Goal: Information Seeking & Learning: Learn about a topic

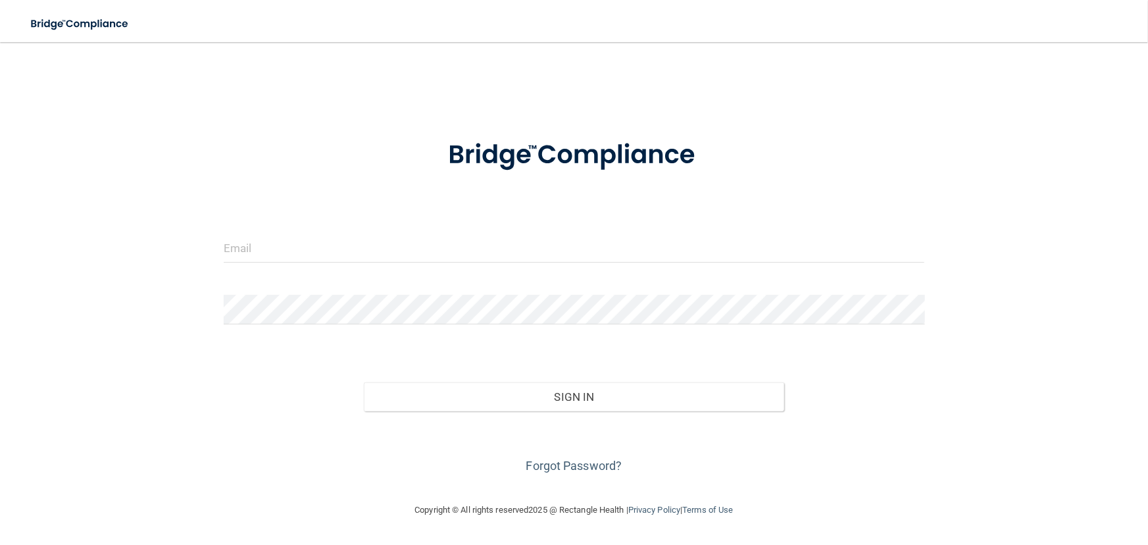
drag, startPoint x: 0, startPoint y: 0, endPoint x: 424, endPoint y: 267, distance: 501.4
click at [424, 267] on div at bounding box center [574, 252] width 721 height 39
click at [421, 257] on input "email" at bounding box center [574, 248] width 701 height 30
type input "[EMAIL_ADDRESS][DOMAIN_NAME]"
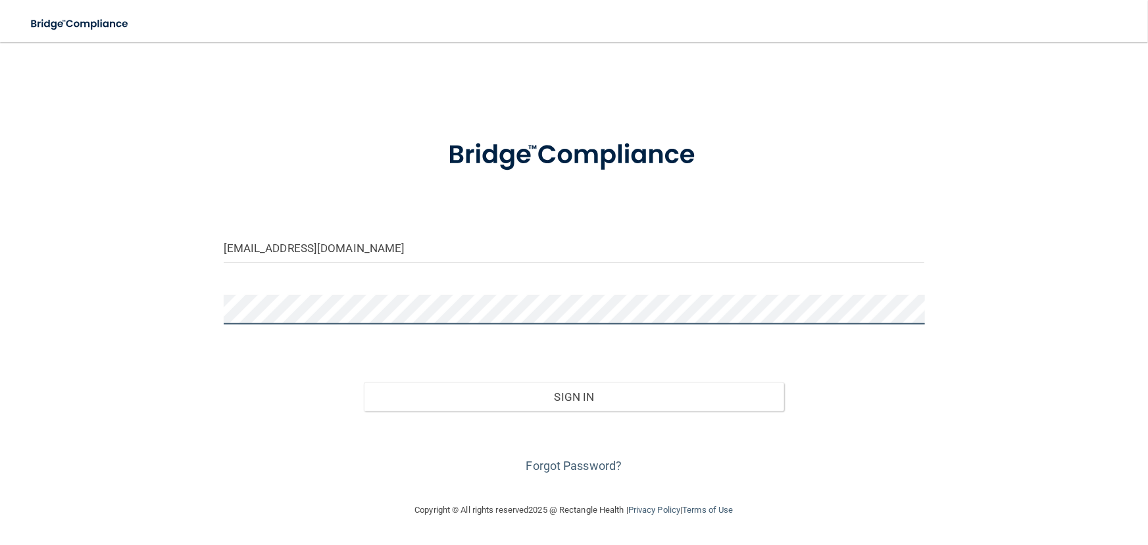
click at [364, 382] on button "Sign In" at bounding box center [574, 396] width 420 height 29
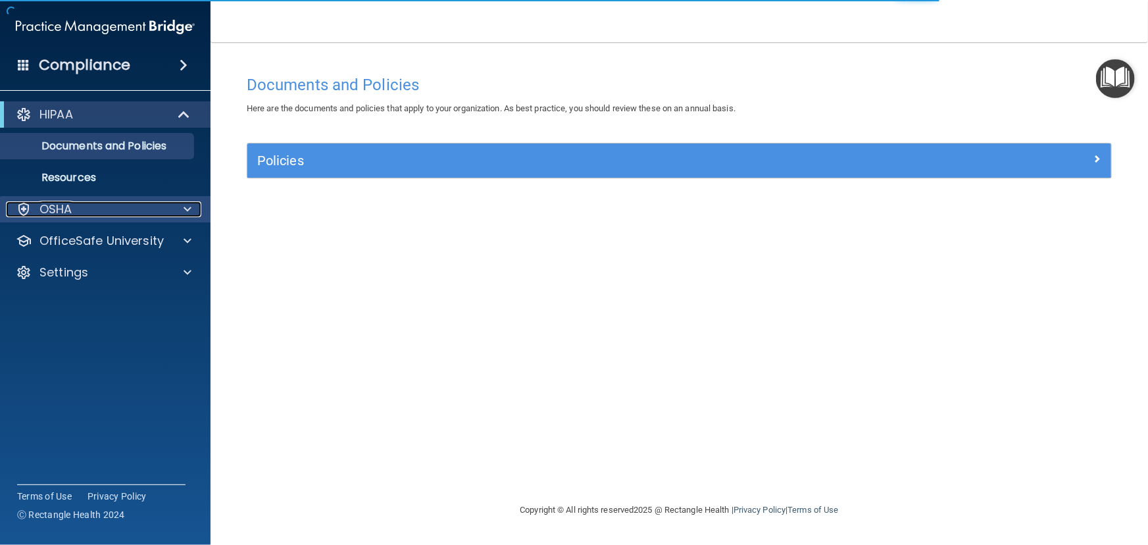
click at [143, 204] on div "OSHA" at bounding box center [87, 209] width 163 height 16
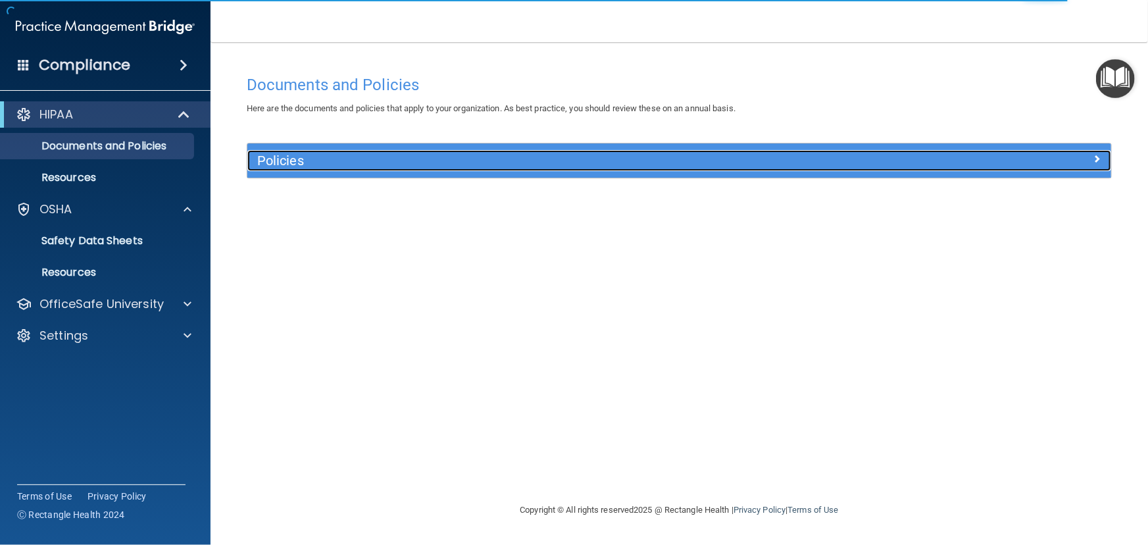
click at [291, 151] on div "Policies" at bounding box center [571, 160] width 648 height 21
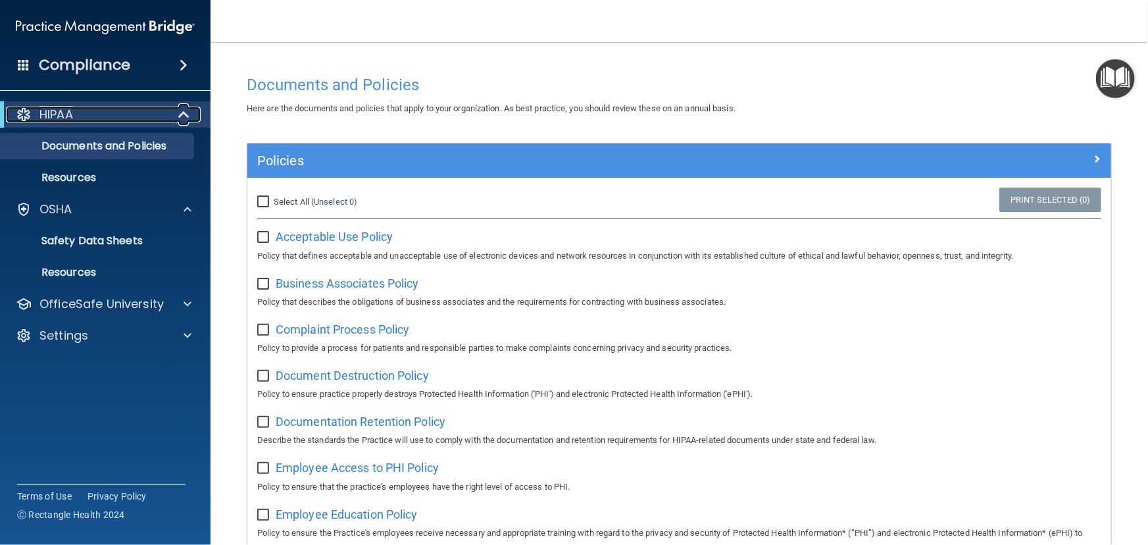
click at [116, 120] on div "HIPAA" at bounding box center [87, 115] width 163 height 16
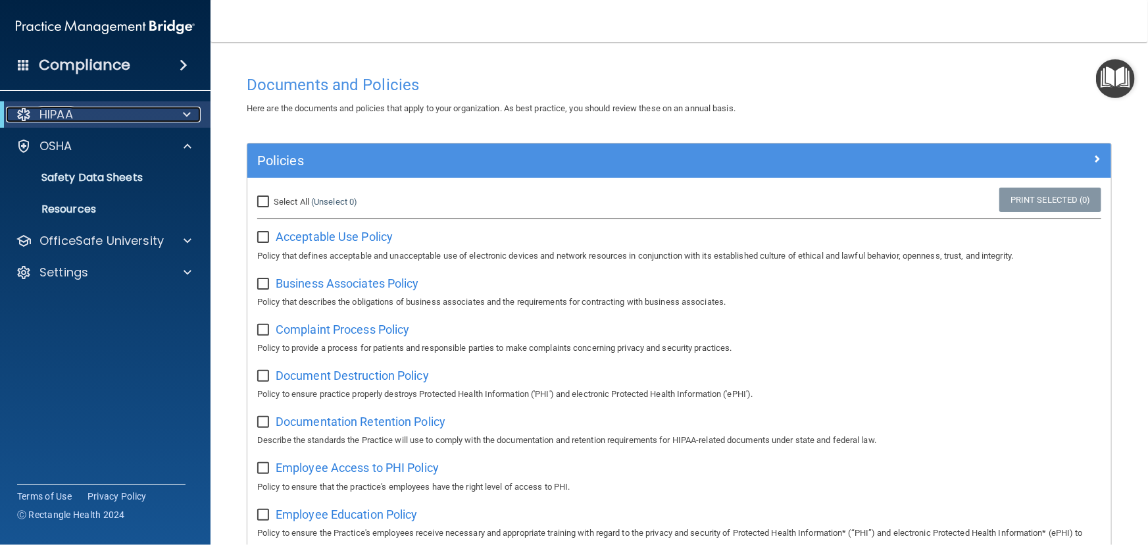
click at [182, 111] on div at bounding box center [184, 115] width 32 height 16
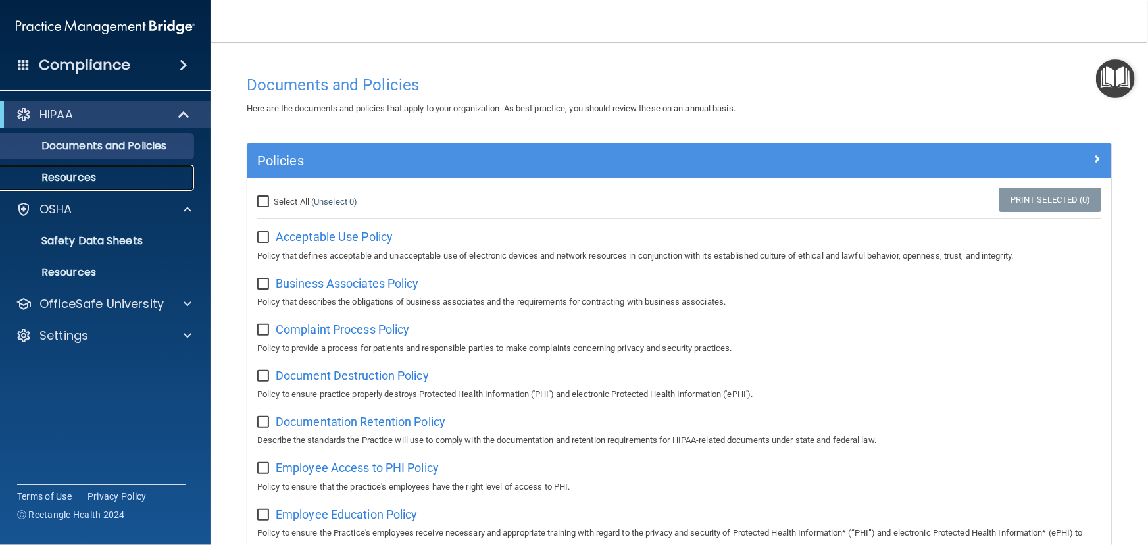
click at [176, 176] on p "Resources" at bounding box center [99, 177] width 180 height 13
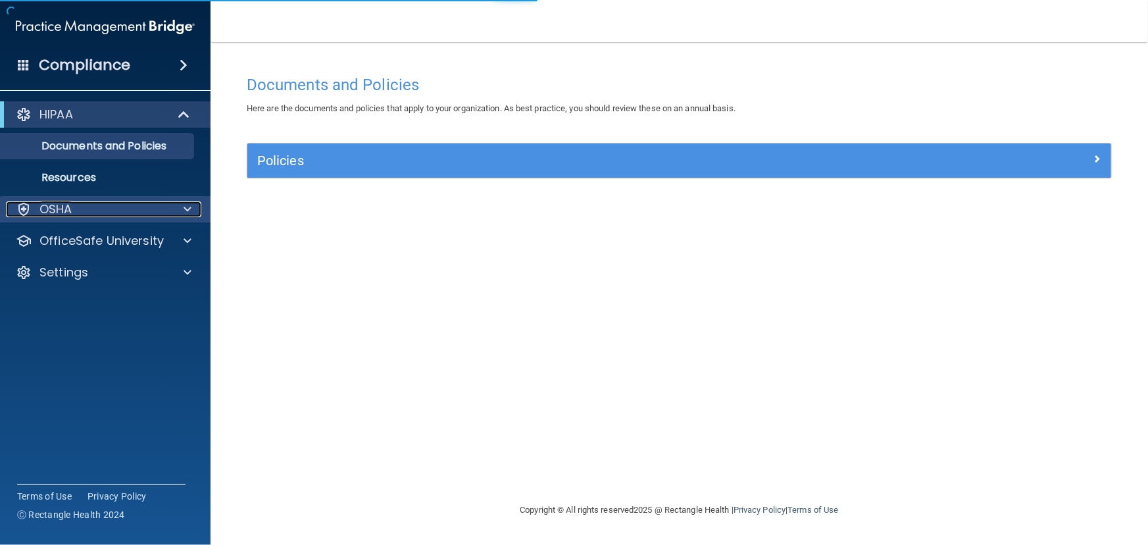
click at [98, 207] on div "OSHA" at bounding box center [87, 209] width 163 height 16
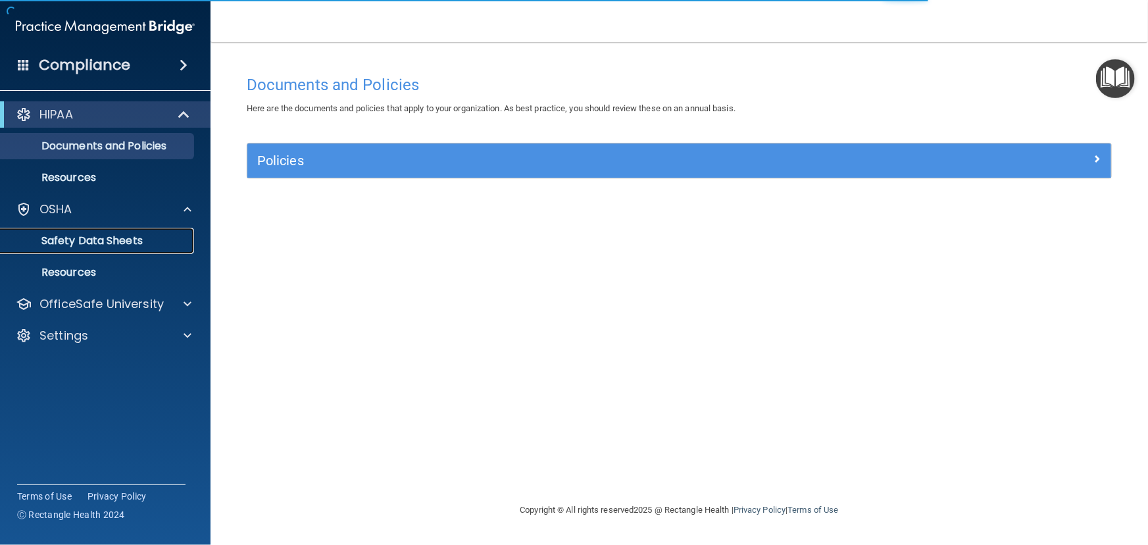
click at [114, 244] on p "Safety Data Sheets" at bounding box center [99, 240] width 180 height 13
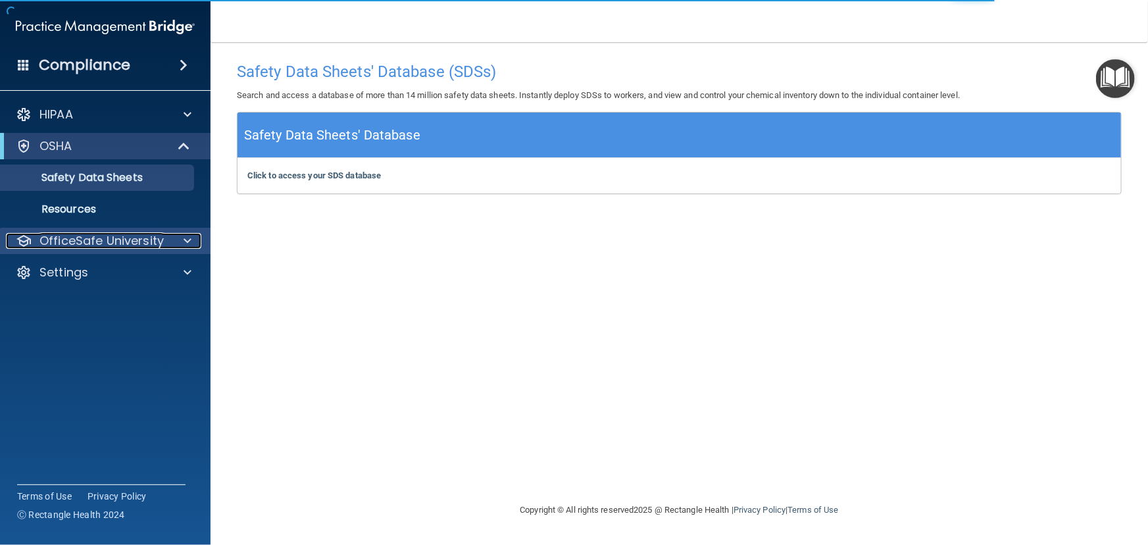
click at [134, 241] on p "OfficeSafe University" at bounding box center [101, 241] width 124 height 16
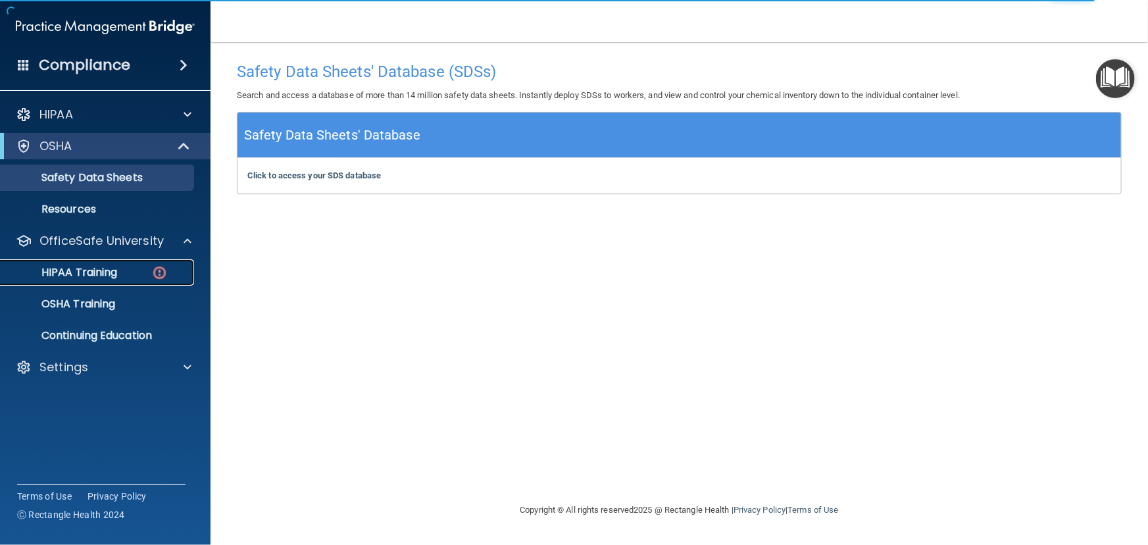
click at [129, 270] on div "HIPAA Training" at bounding box center [99, 272] width 180 height 13
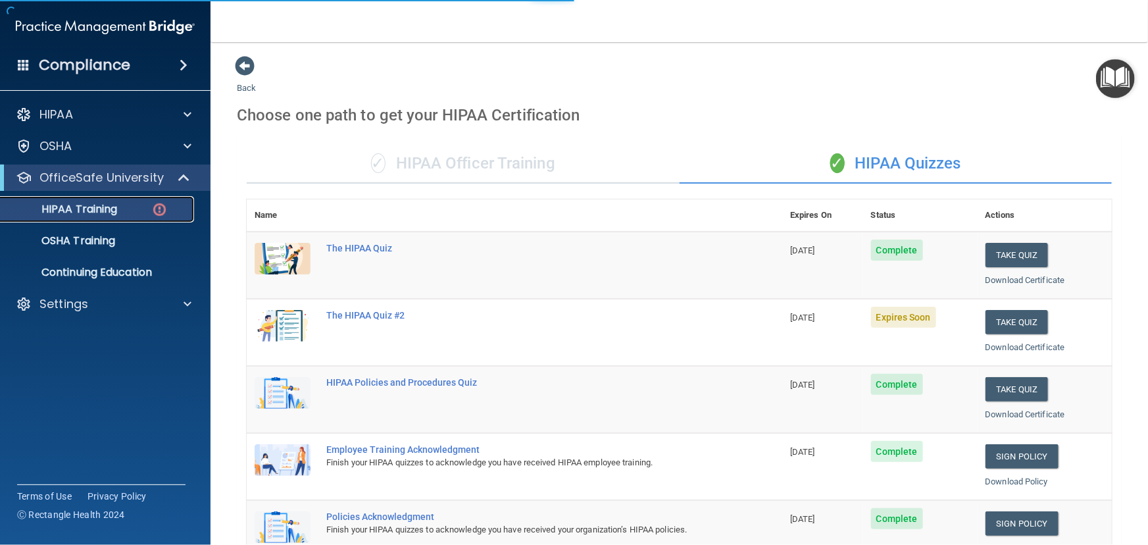
click at [170, 211] on div "HIPAA Training" at bounding box center [99, 209] width 180 height 13
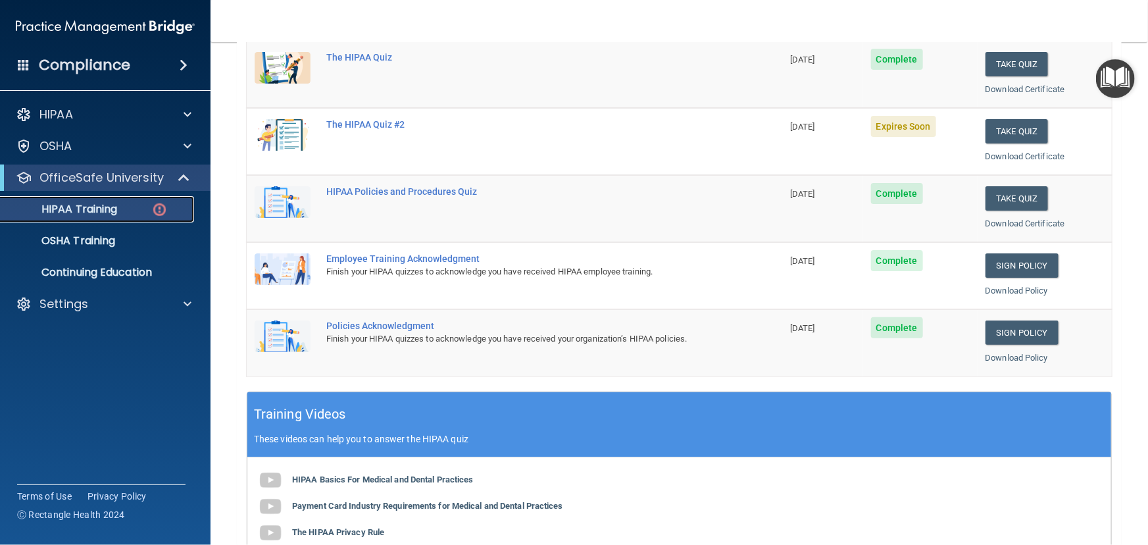
scroll to position [179, 0]
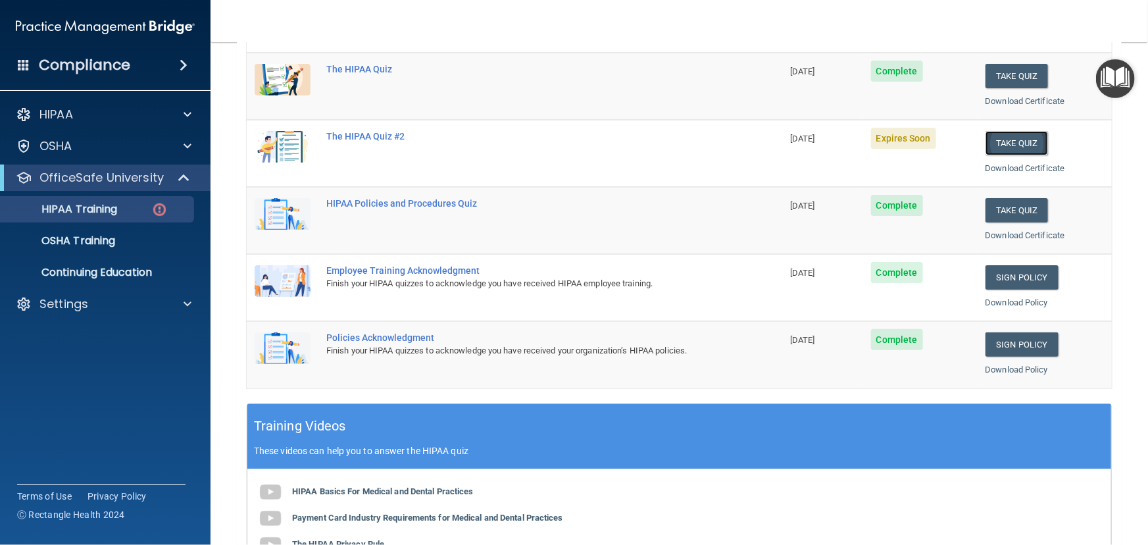
click at [1016, 145] on button "Take Quiz" at bounding box center [1017, 143] width 63 height 24
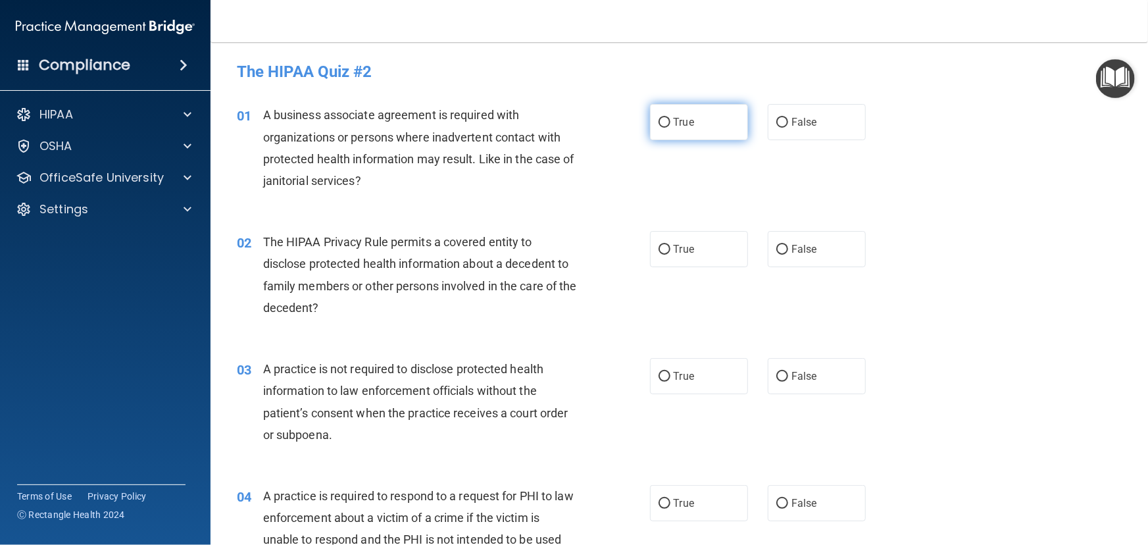
drag, startPoint x: 657, startPoint y: 121, endPoint x: 647, endPoint y: 203, distance: 82.8
click at [659, 123] on input "True" at bounding box center [665, 123] width 12 height 10
radio input "true"
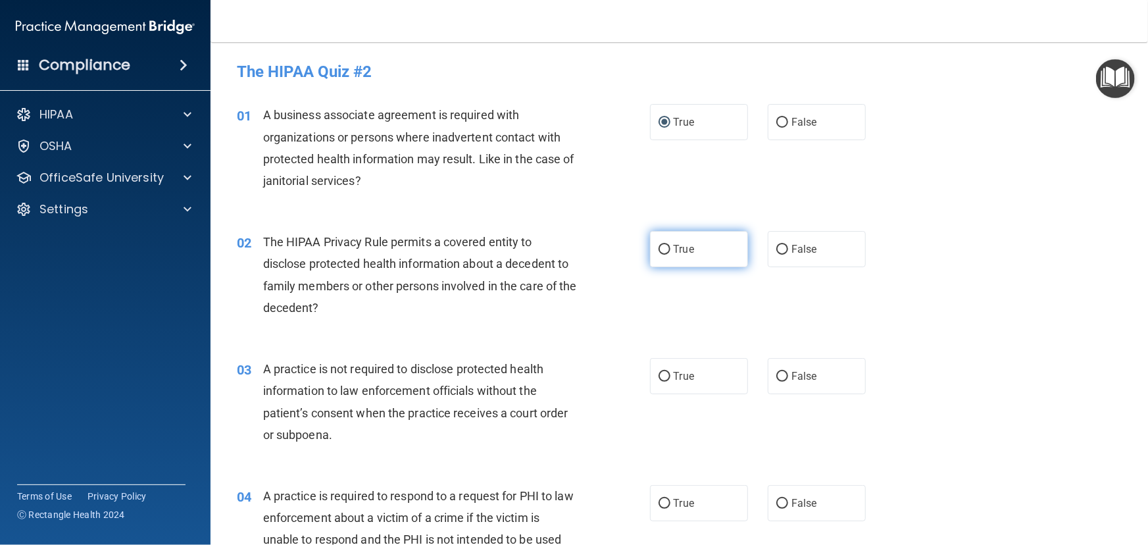
click at [661, 247] on input "True" at bounding box center [665, 250] width 12 height 10
radio input "true"
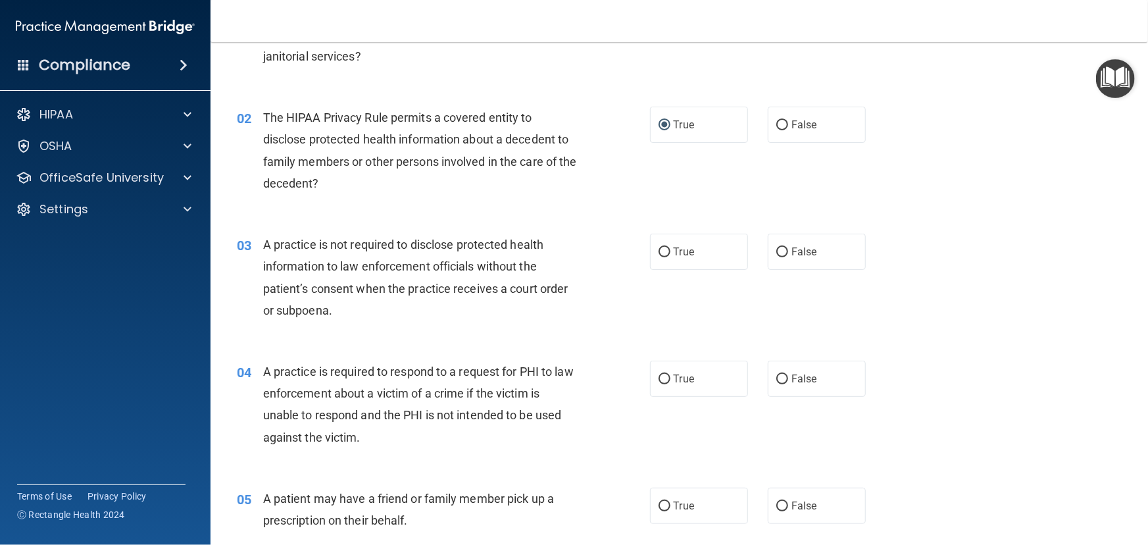
scroll to position [179, 0]
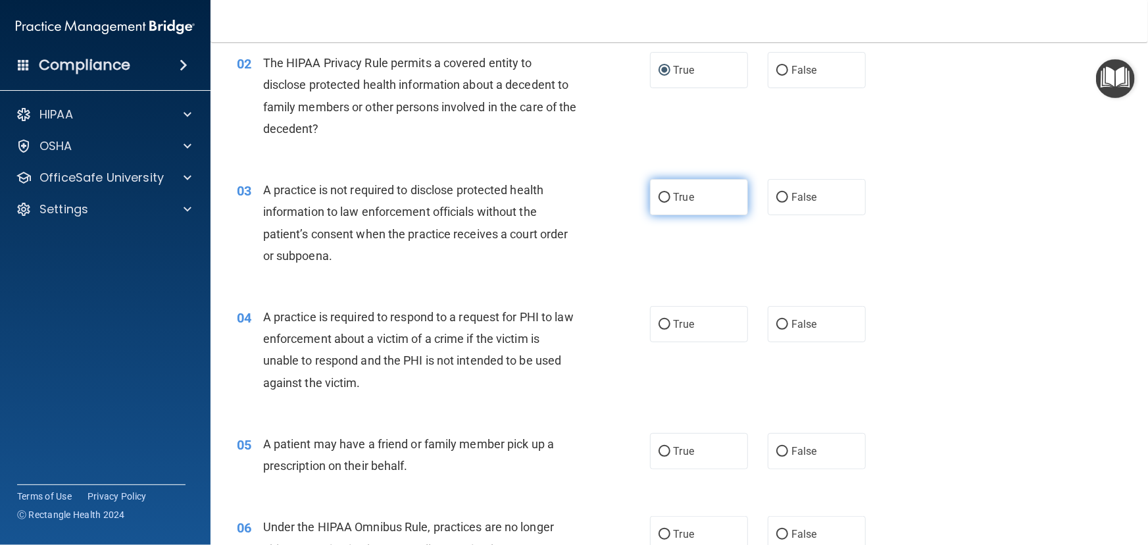
drag, startPoint x: 660, startPoint y: 199, endPoint x: 664, endPoint y: 214, distance: 15.6
click at [664, 209] on label "True" at bounding box center [699, 197] width 98 height 36
click at [664, 203] on input "True" at bounding box center [665, 198] width 12 height 10
radio input "true"
drag, startPoint x: 660, startPoint y: 322, endPoint x: 666, endPoint y: 315, distance: 9.3
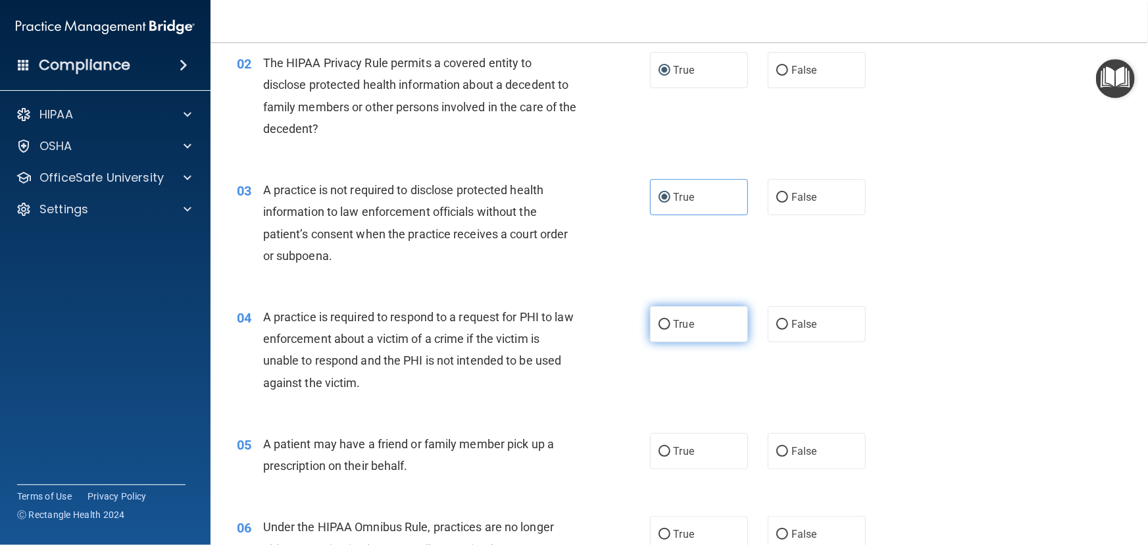
click at [663, 321] on input "True" at bounding box center [665, 325] width 12 height 10
radio input "true"
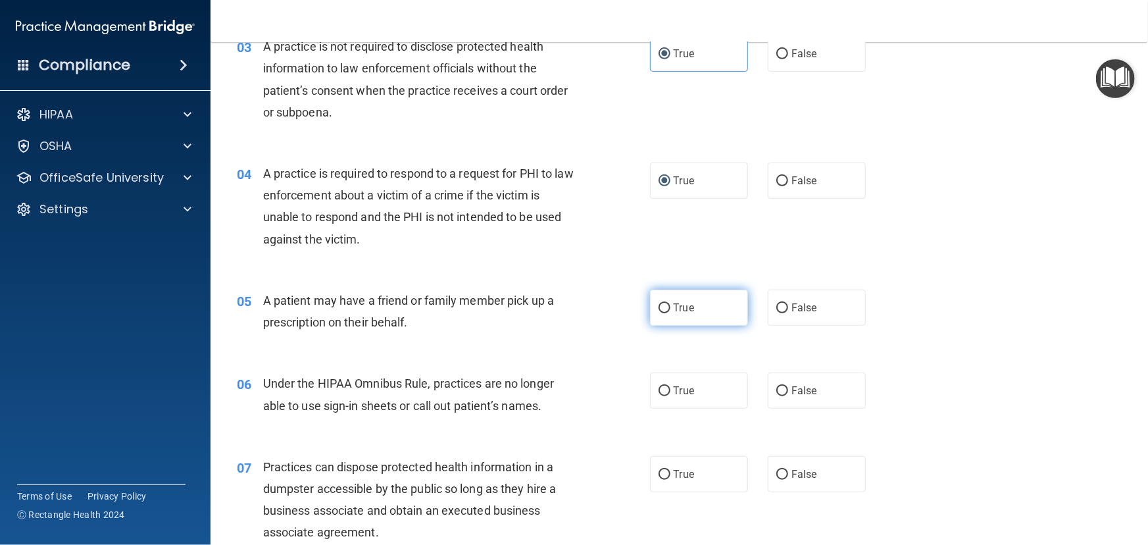
scroll to position [359, 0]
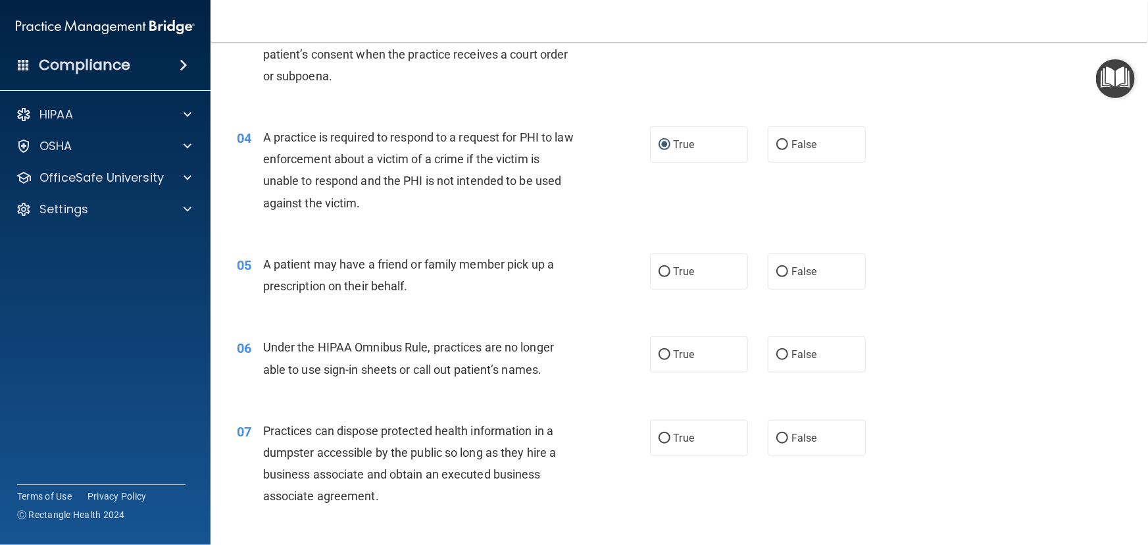
drag, startPoint x: 662, startPoint y: 274, endPoint x: 655, endPoint y: 297, distance: 23.9
click at [662, 276] on input "True" at bounding box center [665, 272] width 12 height 10
radio input "true"
click at [659, 353] on input "True" at bounding box center [665, 355] width 12 height 10
radio input "true"
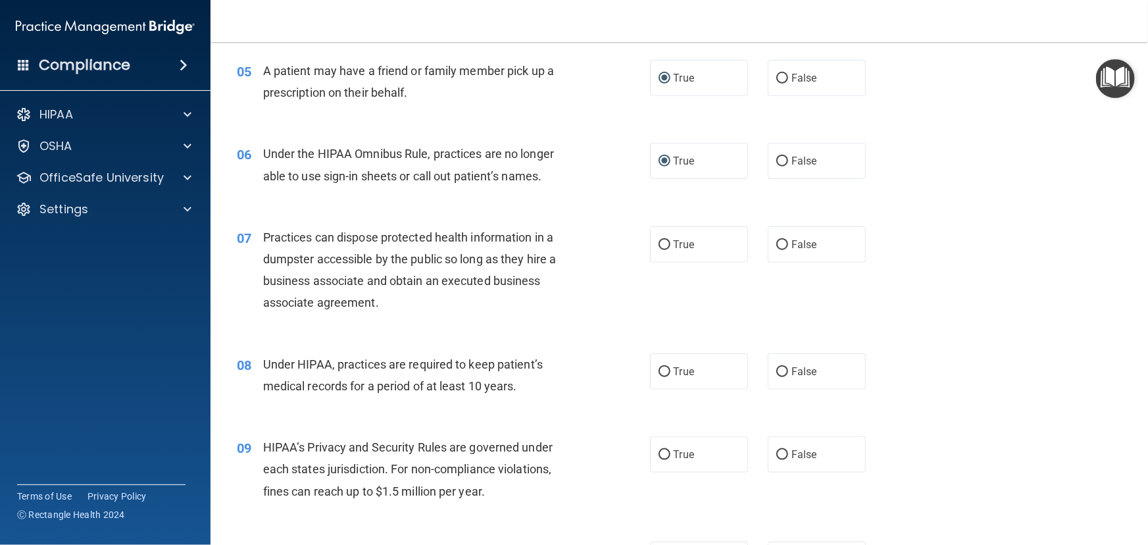
scroll to position [598, 0]
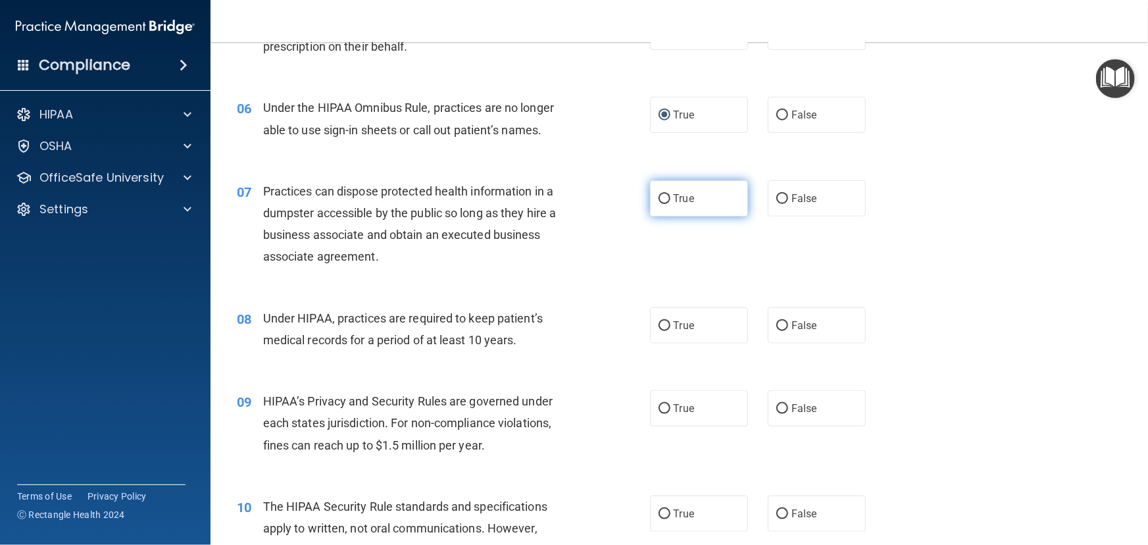
click at [659, 199] on input "True" at bounding box center [665, 199] width 12 height 10
radio input "true"
drag, startPoint x: 660, startPoint y: 322, endPoint x: 661, endPoint y: 328, distance: 6.7
click at [661, 322] on input "True" at bounding box center [665, 326] width 12 height 10
radio input "true"
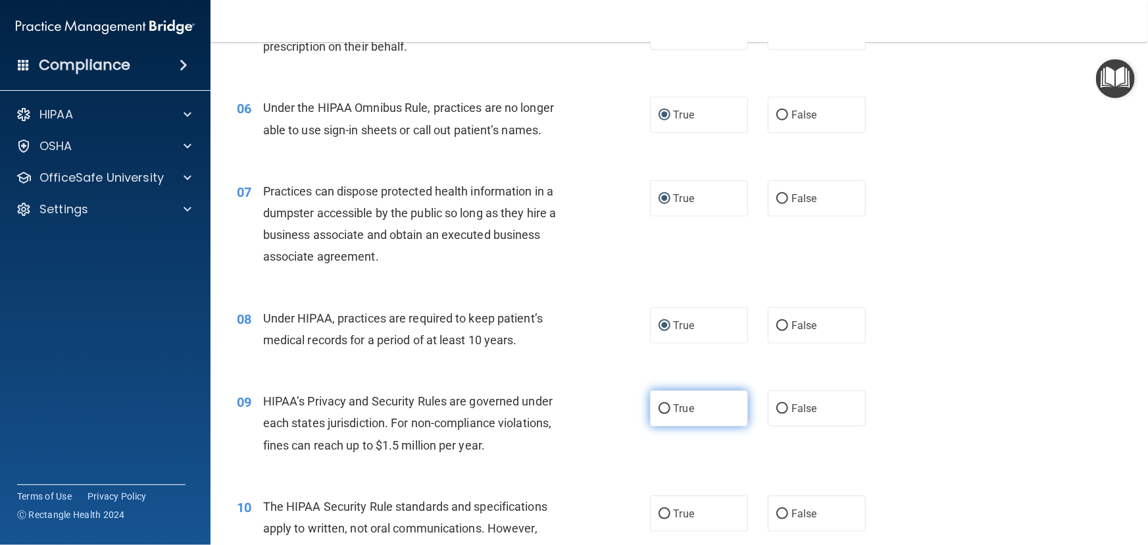
click at [659, 405] on input "True" at bounding box center [665, 409] width 12 height 10
radio input "true"
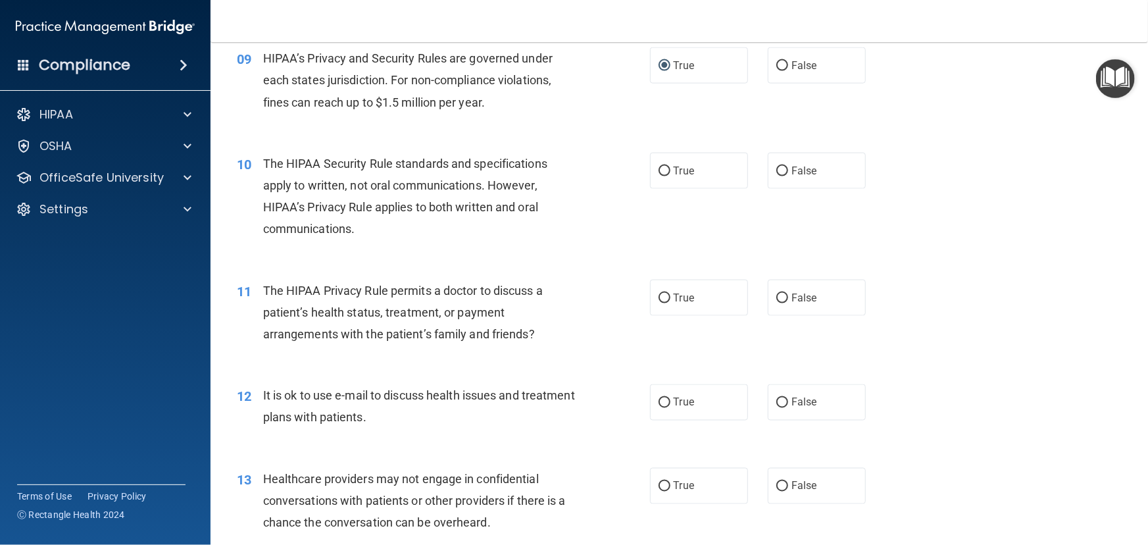
scroll to position [957, 0]
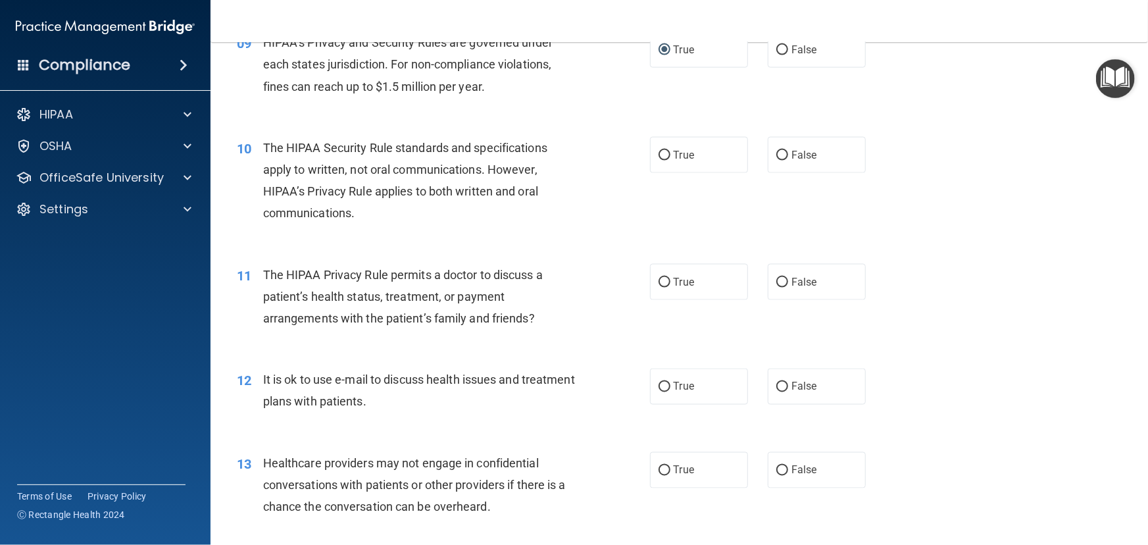
drag, startPoint x: 661, startPoint y: 154, endPoint x: 638, endPoint y: 228, distance: 77.2
click at [659, 157] on input "True" at bounding box center [665, 156] width 12 height 10
radio input "true"
click at [653, 284] on label "True" at bounding box center [699, 282] width 98 height 36
click at [659, 284] on input "True" at bounding box center [665, 283] width 12 height 10
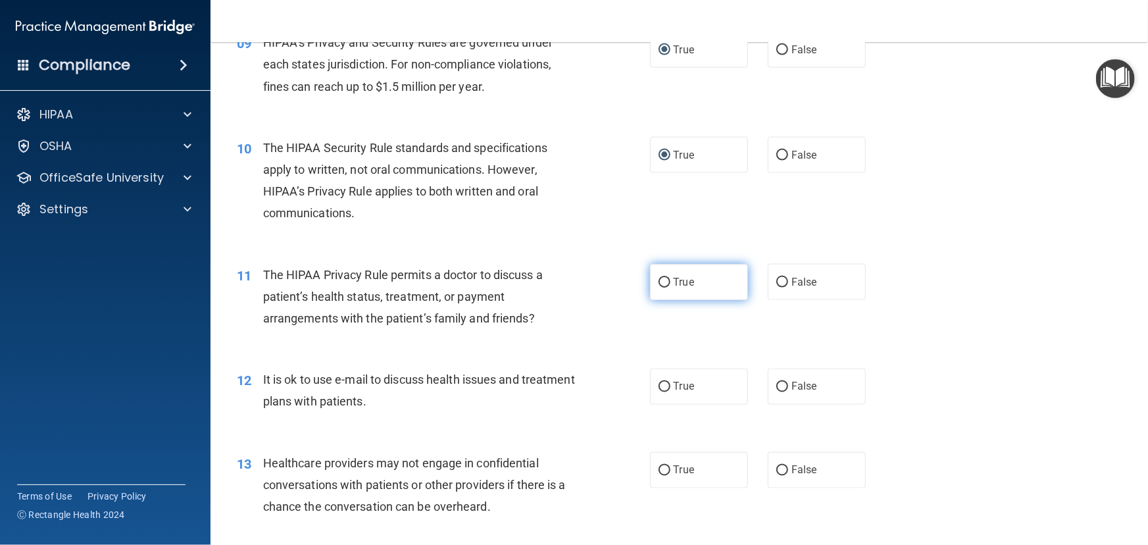
radio input "true"
drag, startPoint x: 661, startPoint y: 386, endPoint x: 655, endPoint y: 376, distance: 12.4
click at [659, 382] on input "True" at bounding box center [665, 387] width 12 height 10
radio input "true"
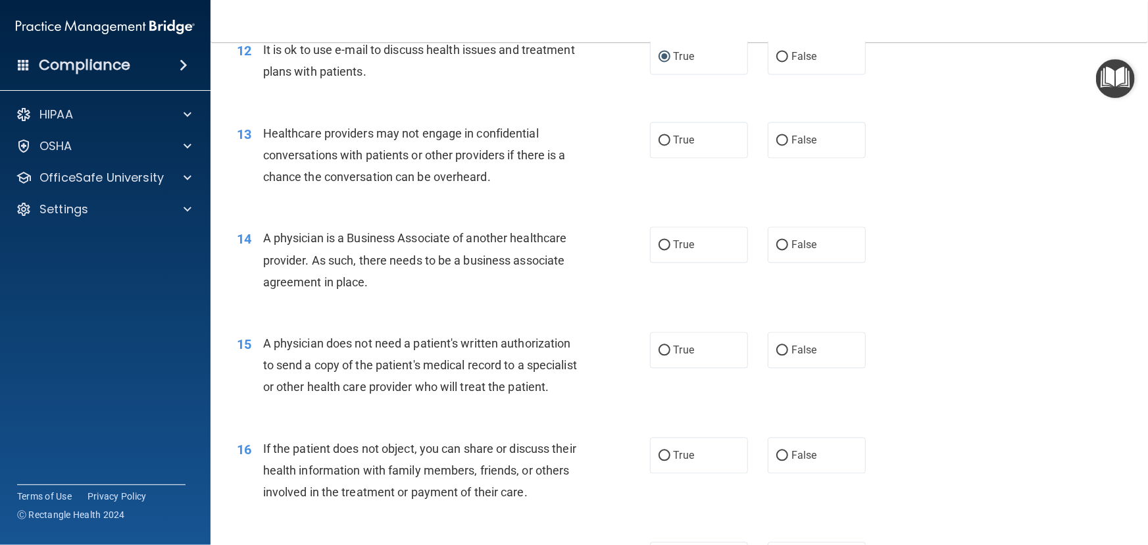
scroll to position [1316, 0]
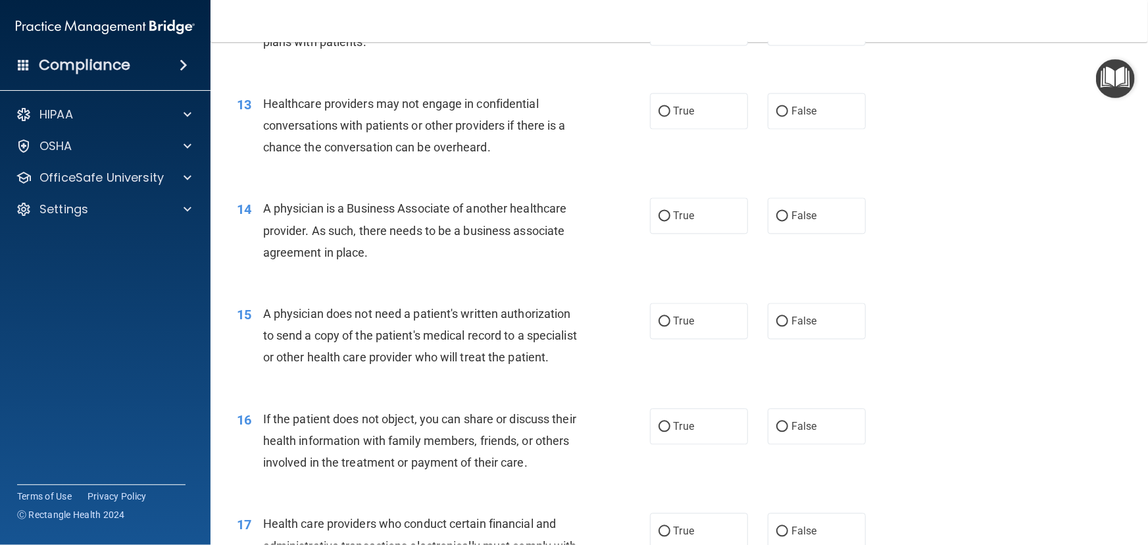
drag, startPoint x: 661, startPoint y: 112, endPoint x: 637, endPoint y: 184, distance: 75.7
click at [655, 124] on label "True" at bounding box center [699, 111] width 98 height 36
click at [659, 116] on input "True" at bounding box center [665, 112] width 12 height 10
radio input "true"
click at [664, 224] on label "True" at bounding box center [699, 215] width 98 height 36
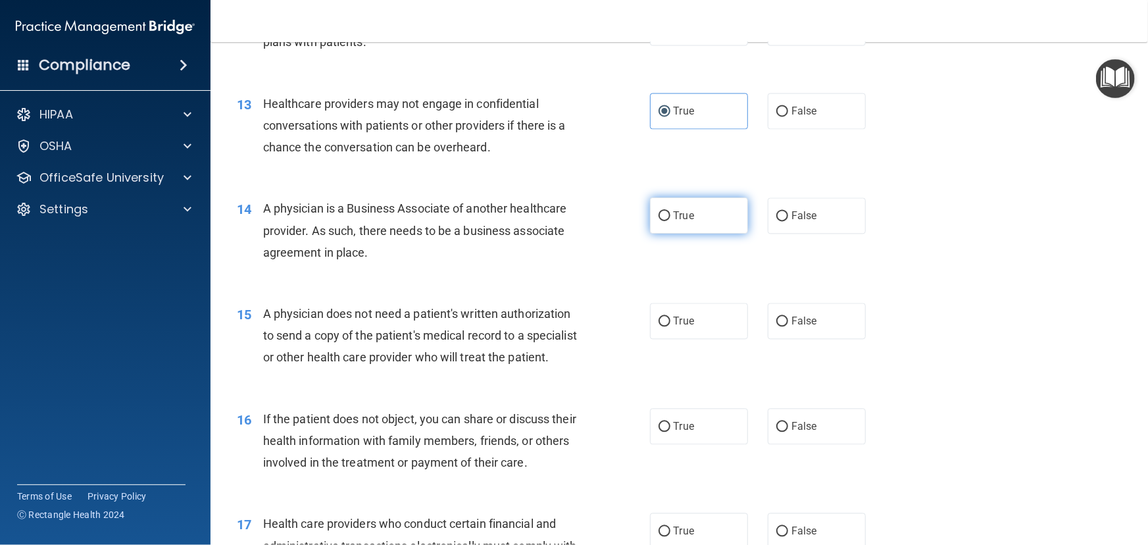
click at [664, 221] on input "True" at bounding box center [665, 216] width 12 height 10
radio input "true"
click at [663, 320] on input "True" at bounding box center [665, 321] width 12 height 10
radio input "true"
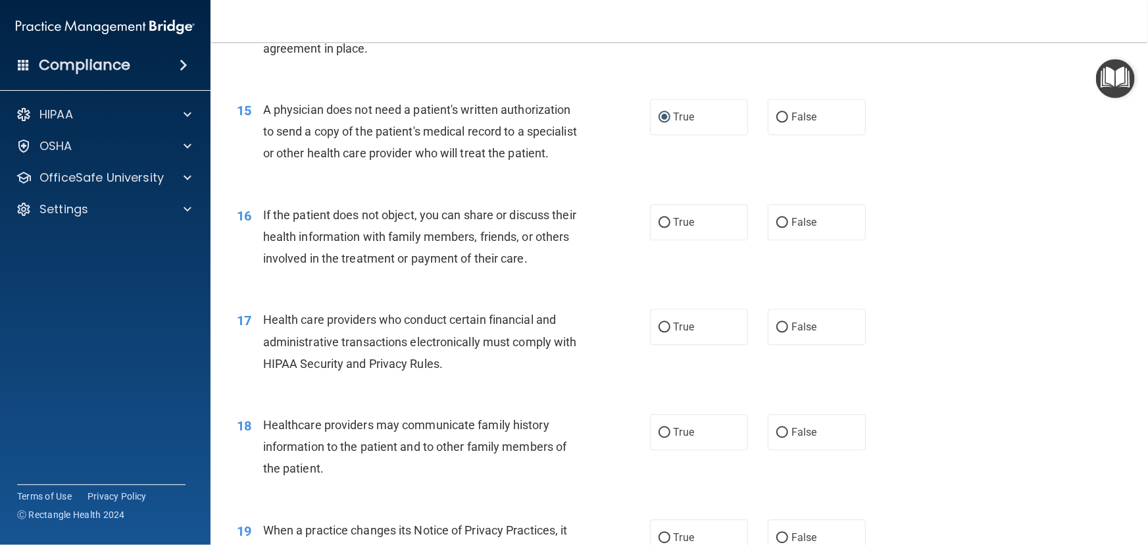
scroll to position [1555, 0]
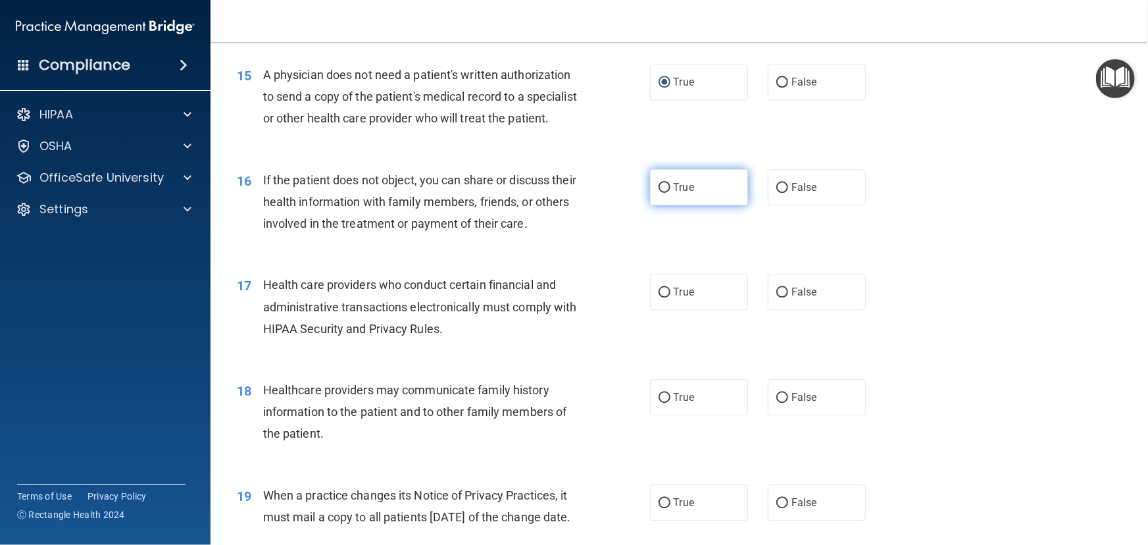
click at [674, 193] on span "True" at bounding box center [684, 187] width 20 height 13
click at [670, 193] on input "True" at bounding box center [665, 188] width 12 height 10
radio input "true"
drag, startPoint x: 661, startPoint y: 309, endPoint x: 651, endPoint y: 403, distance: 94.6
click at [661, 297] on input "True" at bounding box center [665, 293] width 12 height 10
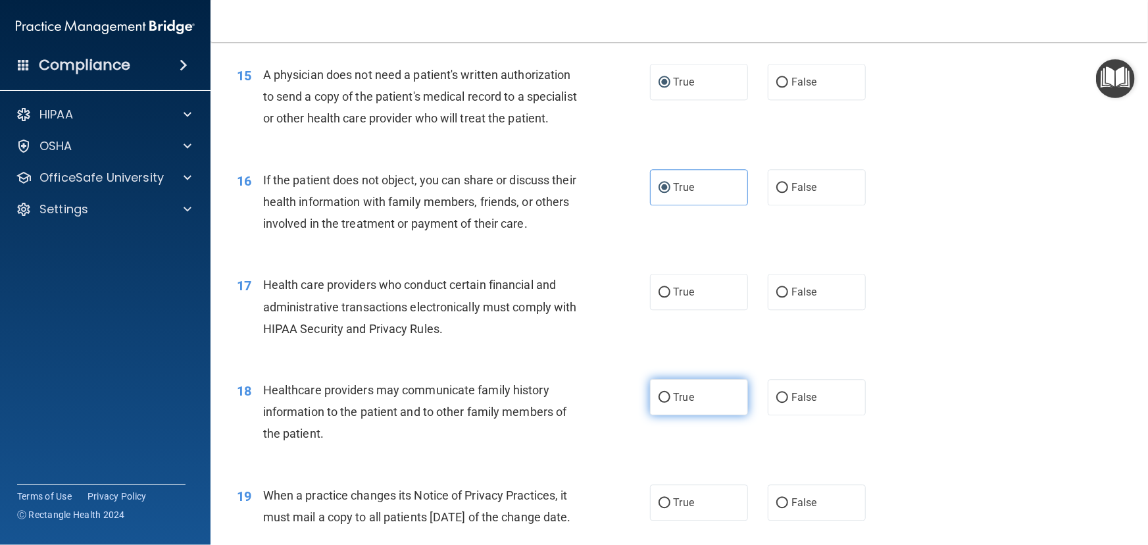
radio input "true"
drag, startPoint x: 651, startPoint y: 411, endPoint x: 662, endPoint y: 395, distance: 18.4
click at [652, 411] on label "True" at bounding box center [699, 397] width 98 height 36
click at [659, 403] on input "True" at bounding box center [665, 398] width 12 height 10
radio input "true"
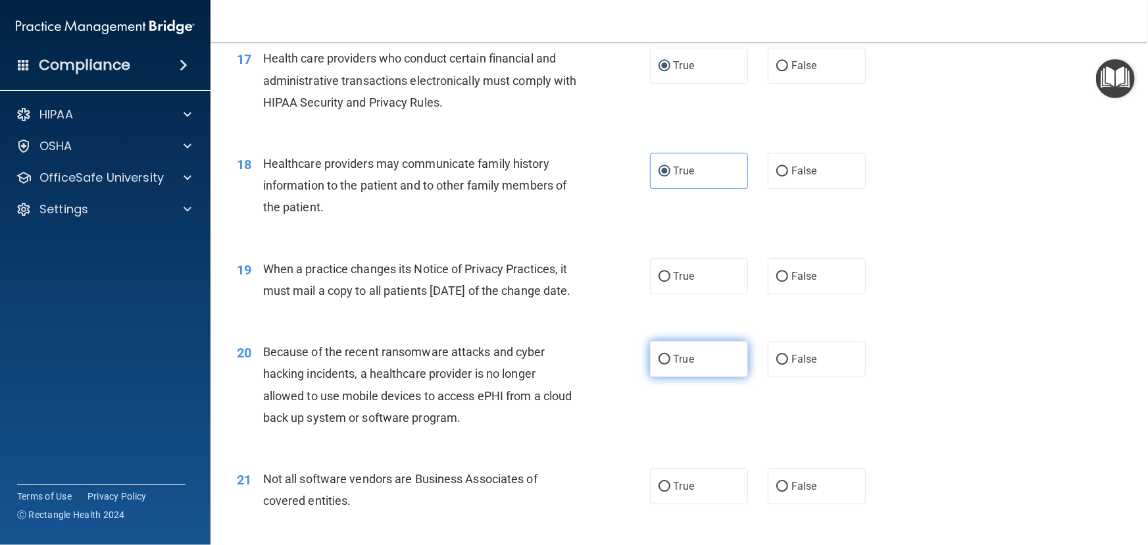
scroll to position [1854, 0]
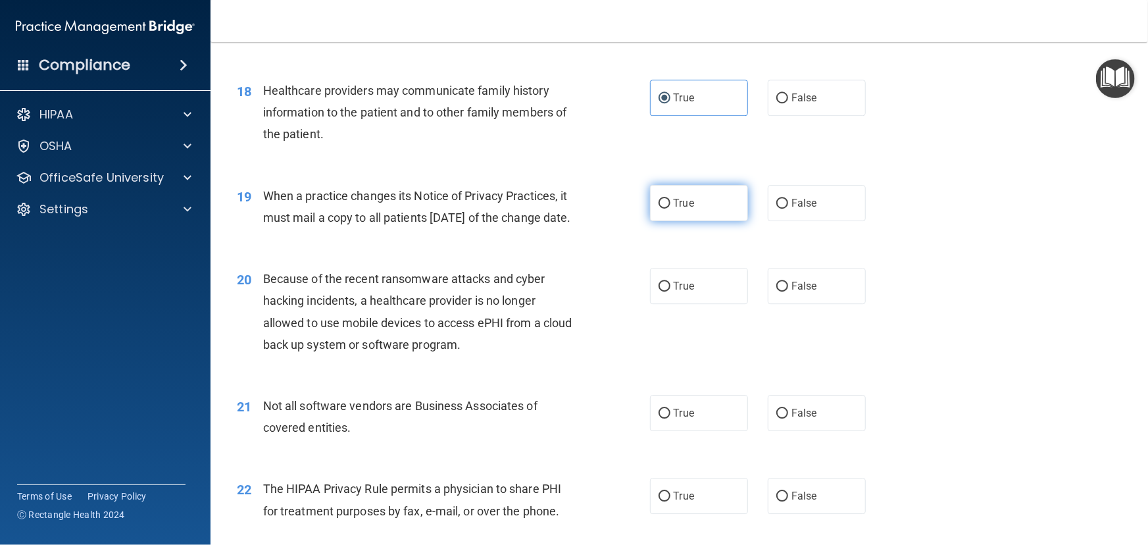
click at [657, 221] on label "True" at bounding box center [699, 203] width 98 height 36
click at [659, 209] on input "True" at bounding box center [665, 204] width 12 height 10
radio input "true"
click at [658, 304] on label "True" at bounding box center [699, 286] width 98 height 36
click at [659, 291] on input "True" at bounding box center [665, 287] width 12 height 10
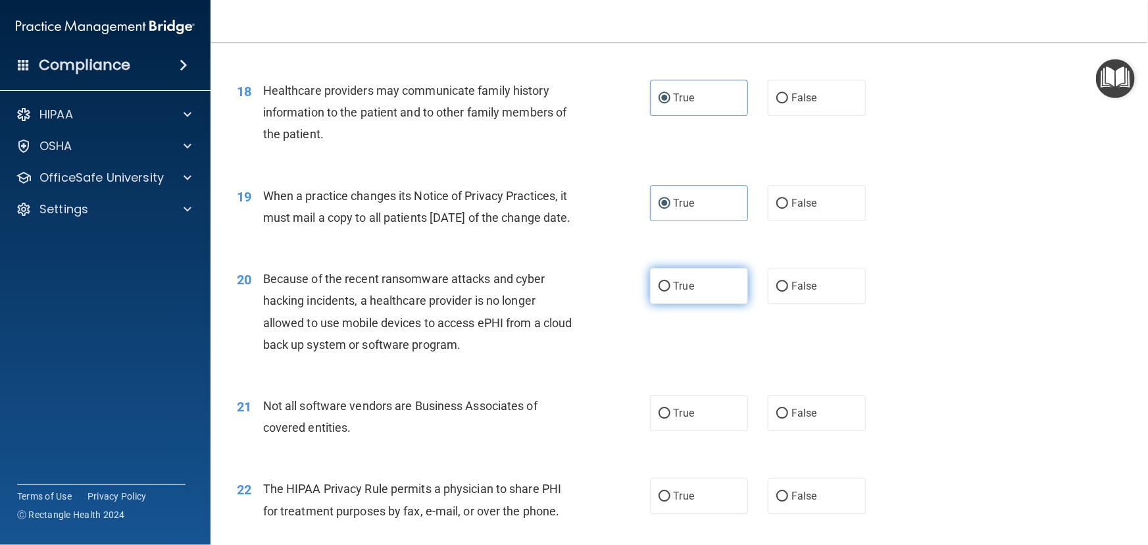
radio input "true"
click at [655, 431] on label "True" at bounding box center [699, 413] width 98 height 36
click at [659, 418] on input "True" at bounding box center [665, 414] width 12 height 10
radio input "true"
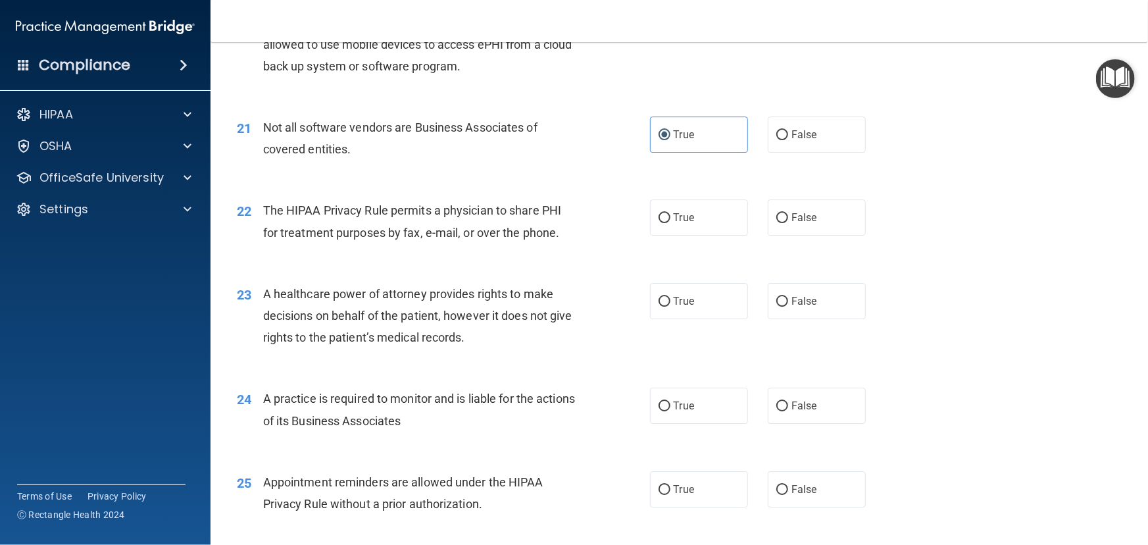
scroll to position [2213, 0]
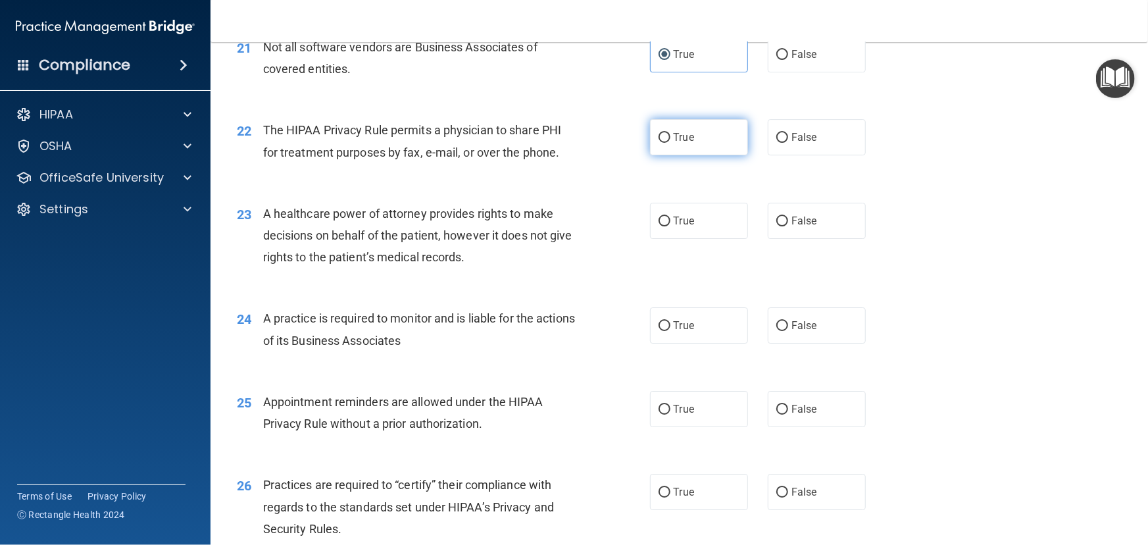
drag, startPoint x: 663, startPoint y: 172, endPoint x: 660, endPoint y: 188, distance: 16.1
click at [661, 155] on label "True" at bounding box center [699, 137] width 98 height 36
click at [660, 239] on label "True" at bounding box center [699, 221] width 98 height 36
click at [659, 143] on input "True" at bounding box center [665, 138] width 12 height 10
radio input "true"
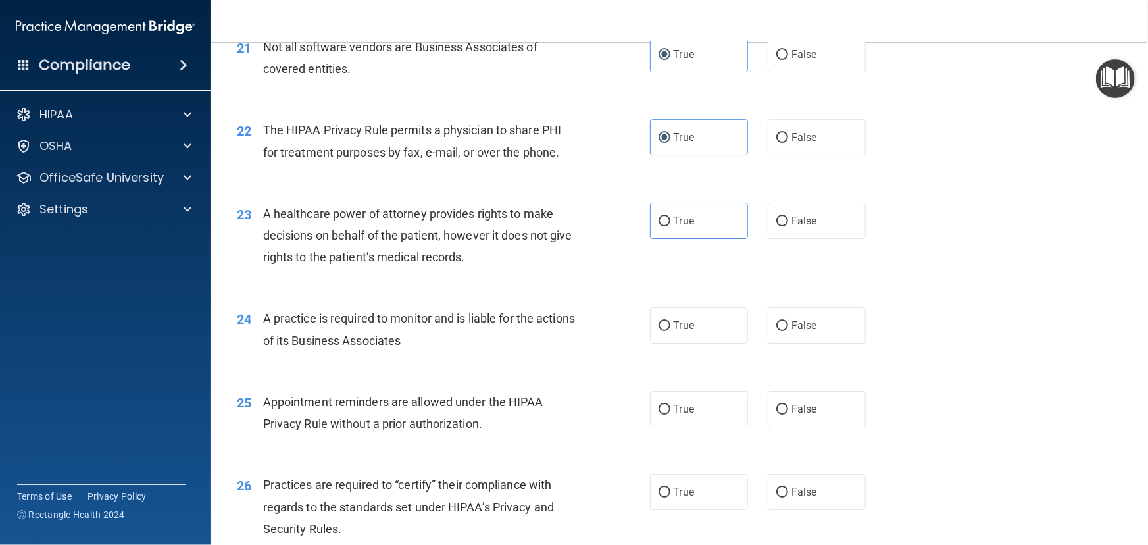
drag, startPoint x: 661, startPoint y: 265, endPoint x: 653, endPoint y: 296, distance: 31.8
click at [660, 226] on input "True" at bounding box center [665, 221] width 12 height 10
radio input "true"
click at [659, 331] on input "True" at bounding box center [665, 326] width 12 height 10
radio input "true"
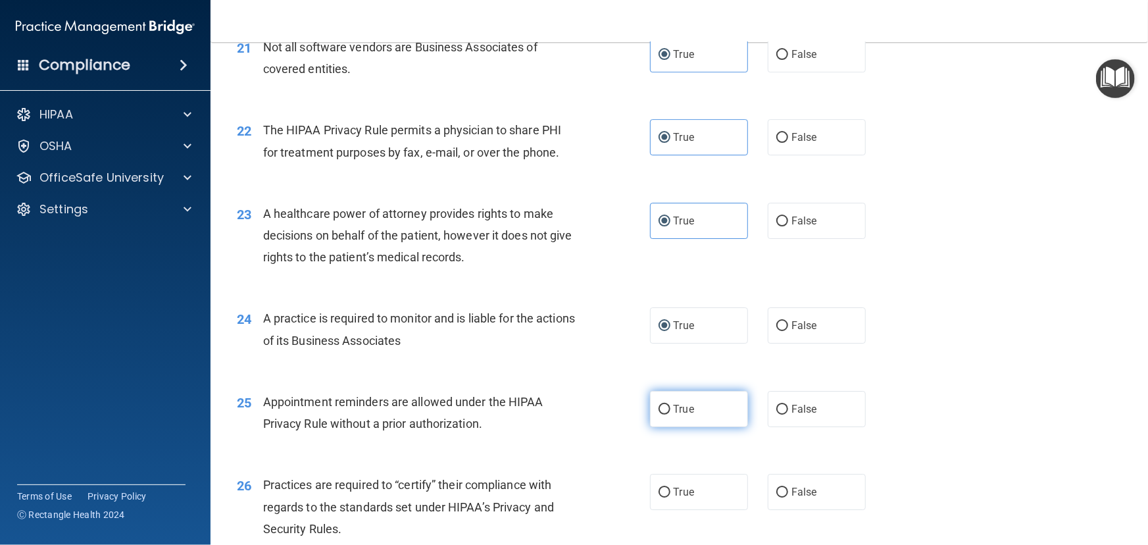
click at [659, 414] on input "True" at bounding box center [665, 410] width 12 height 10
radio input "true"
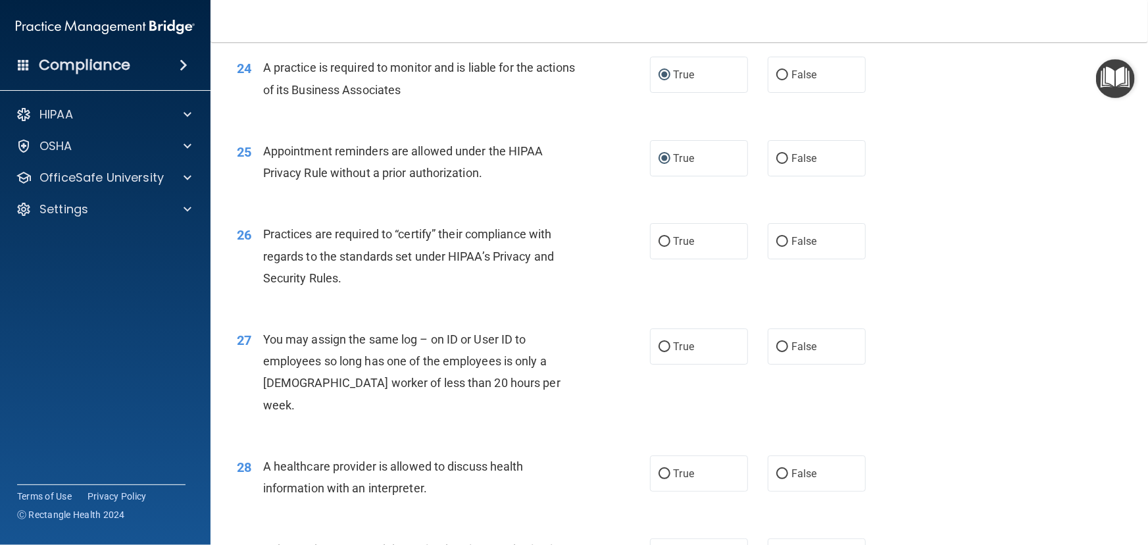
scroll to position [2512, 0]
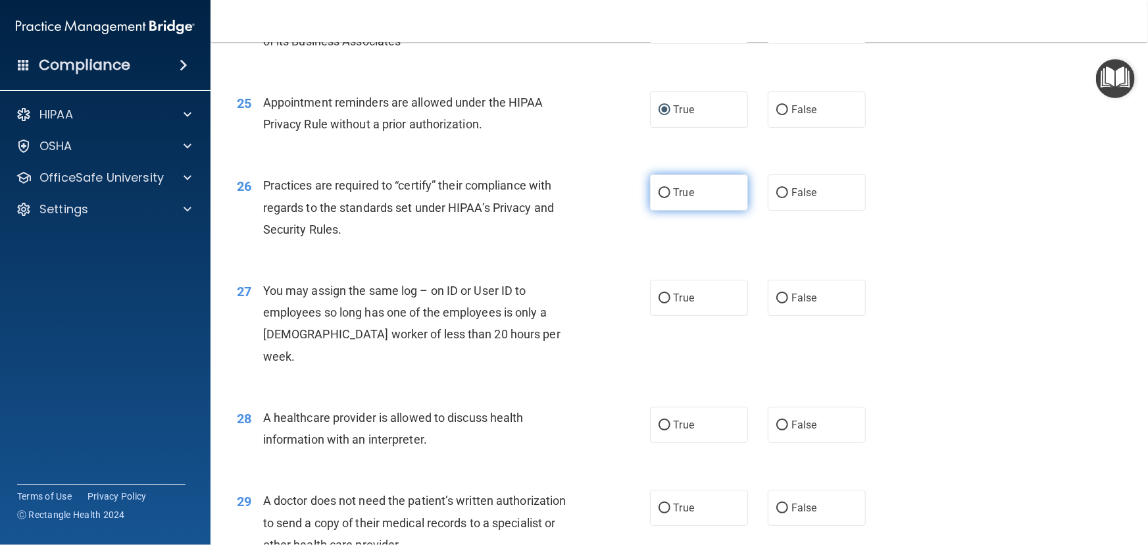
click at [659, 198] on input "True" at bounding box center [665, 193] width 12 height 10
radio input "true"
drag, startPoint x: 653, startPoint y: 338, endPoint x: 651, endPoint y: 369, distance: 31.0
click at [653, 316] on label "True" at bounding box center [699, 298] width 98 height 36
click at [655, 443] on label "True" at bounding box center [699, 425] width 98 height 36
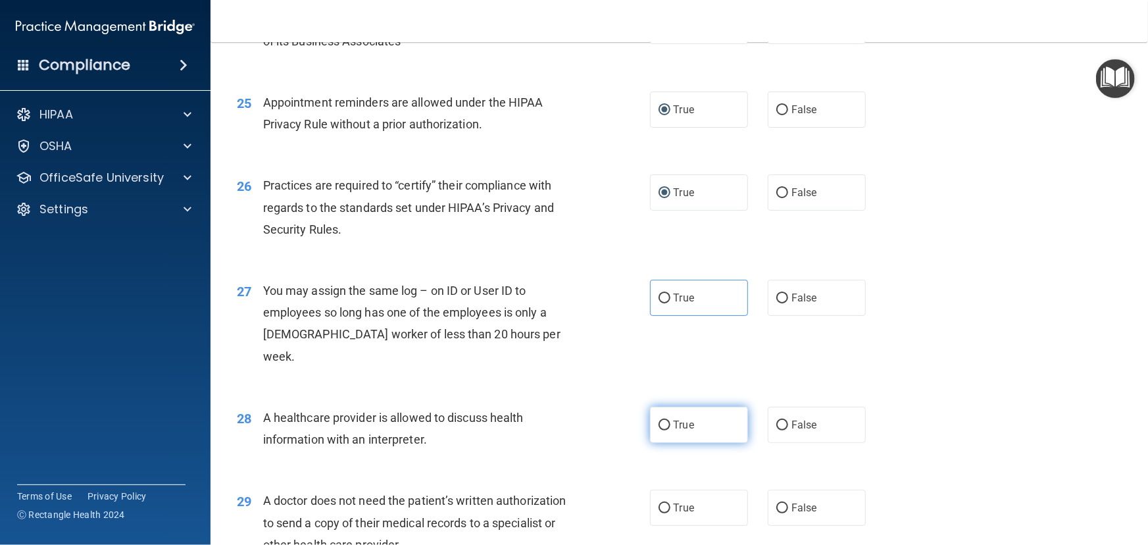
click at [659, 430] on input "True" at bounding box center [665, 425] width 12 height 10
radio input "true"
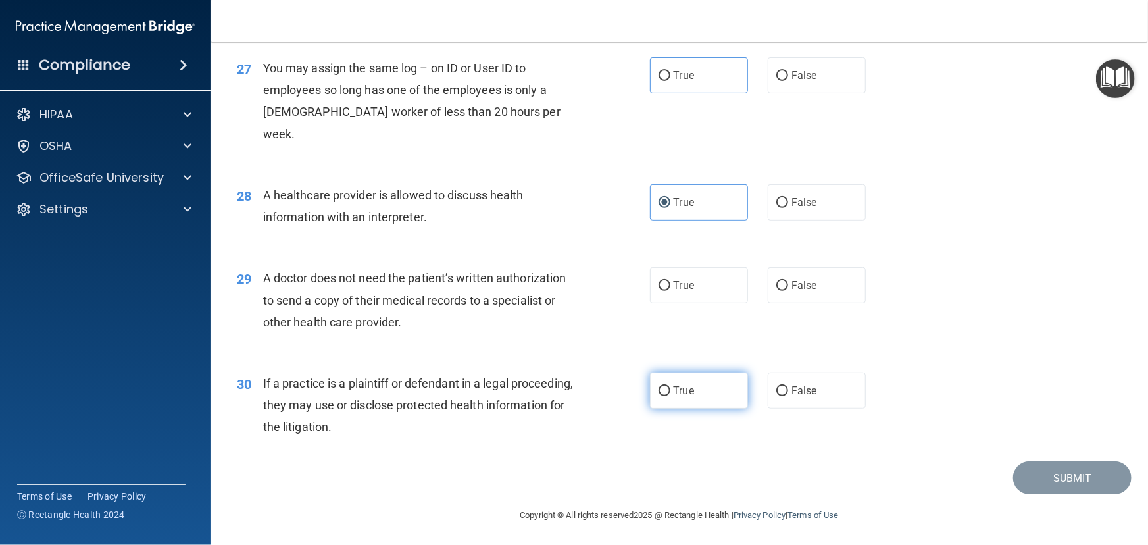
scroll to position [2757, 0]
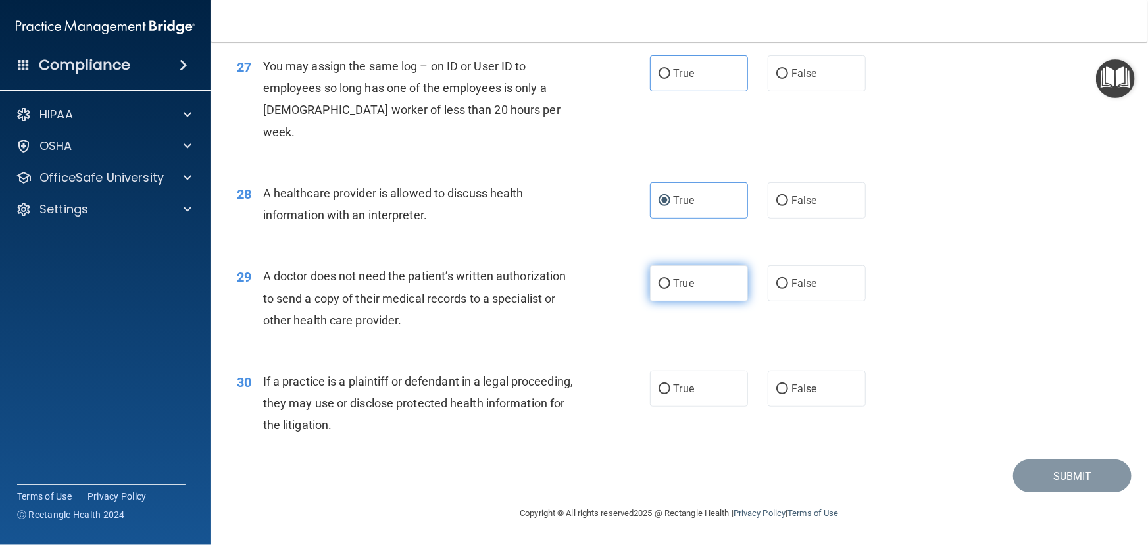
click at [660, 282] on input "True" at bounding box center [665, 284] width 12 height 10
radio input "true"
drag, startPoint x: 661, startPoint y: 386, endPoint x: 816, endPoint y: 441, distance: 164.6
click at [662, 388] on input "True" at bounding box center [665, 389] width 12 height 10
radio input "true"
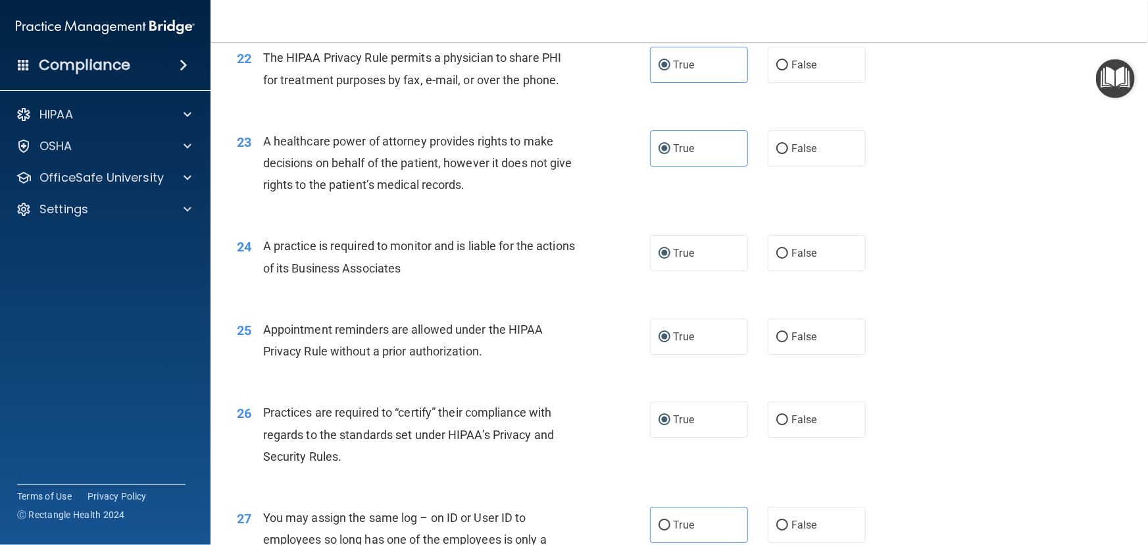
scroll to position [2398, 0]
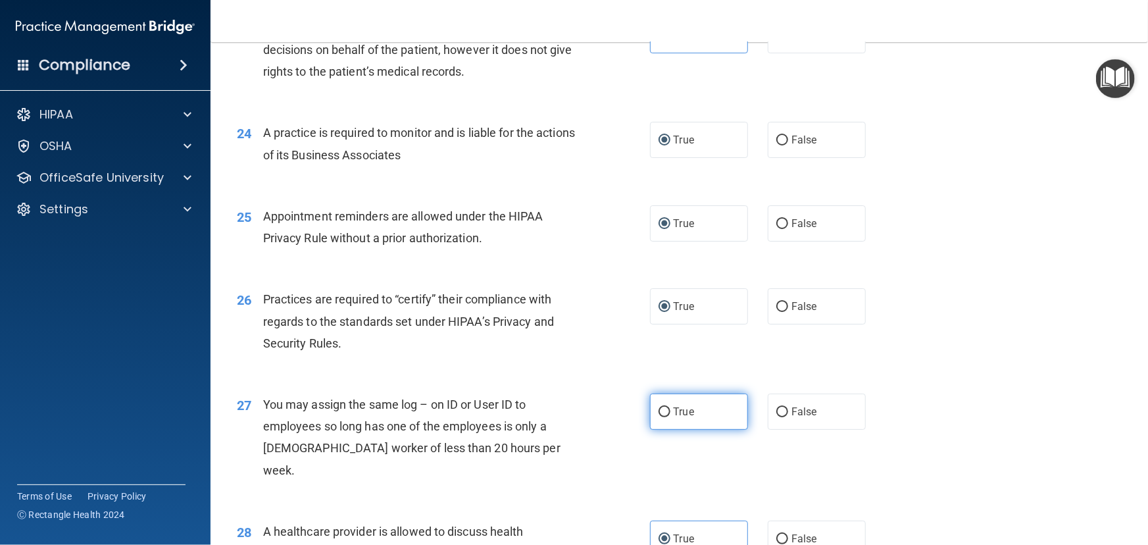
click at [659, 417] on input "True" at bounding box center [665, 412] width 12 height 10
radio input "true"
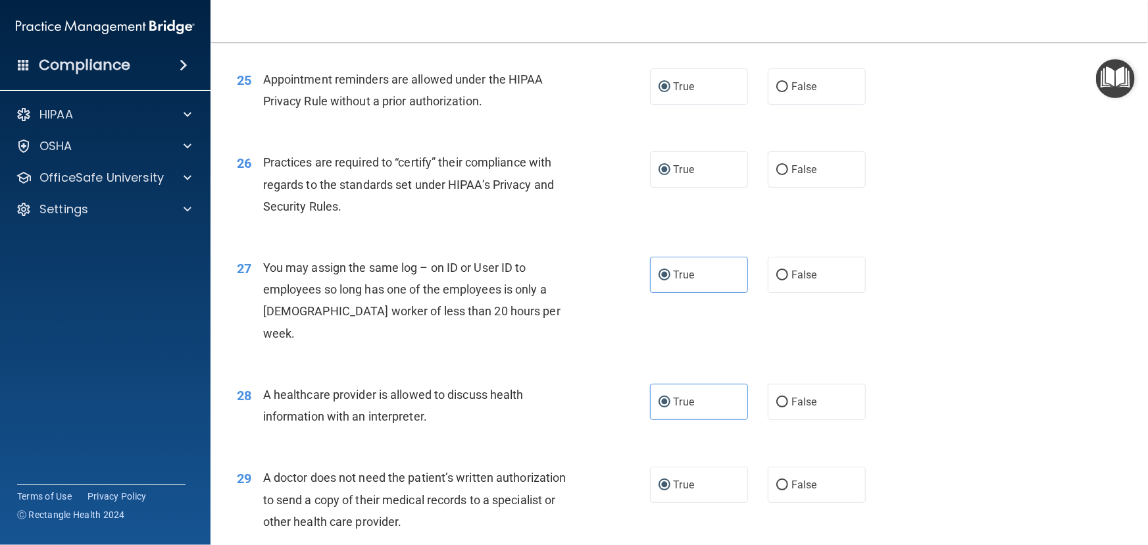
scroll to position [2757, 0]
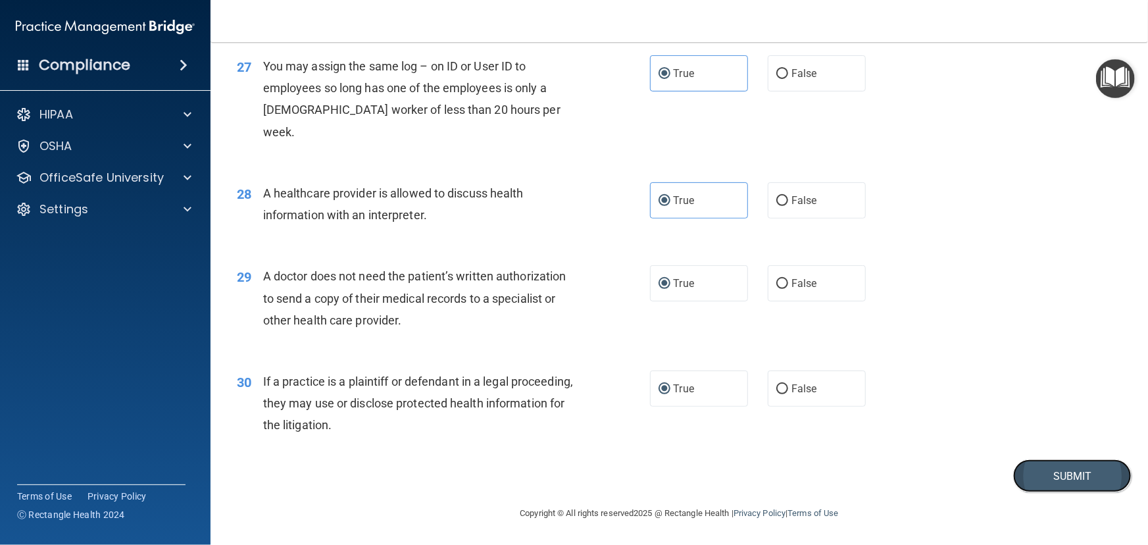
click at [1054, 478] on button "Submit" at bounding box center [1072, 476] width 118 height 34
click at [1069, 476] on button "Submit" at bounding box center [1072, 476] width 118 height 34
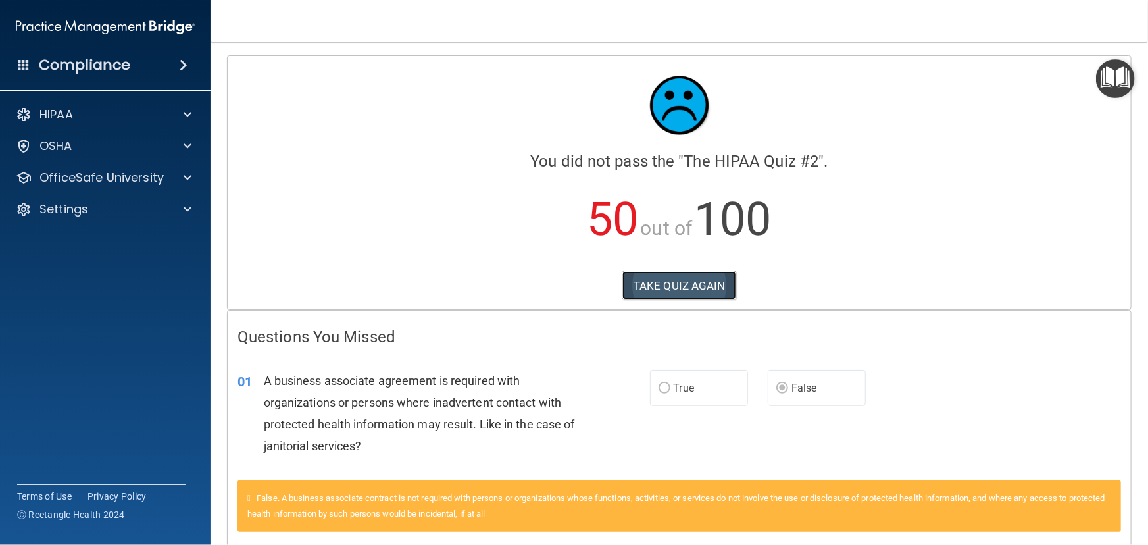
click at [664, 282] on button "TAKE QUIZ AGAIN" at bounding box center [679, 285] width 114 height 29
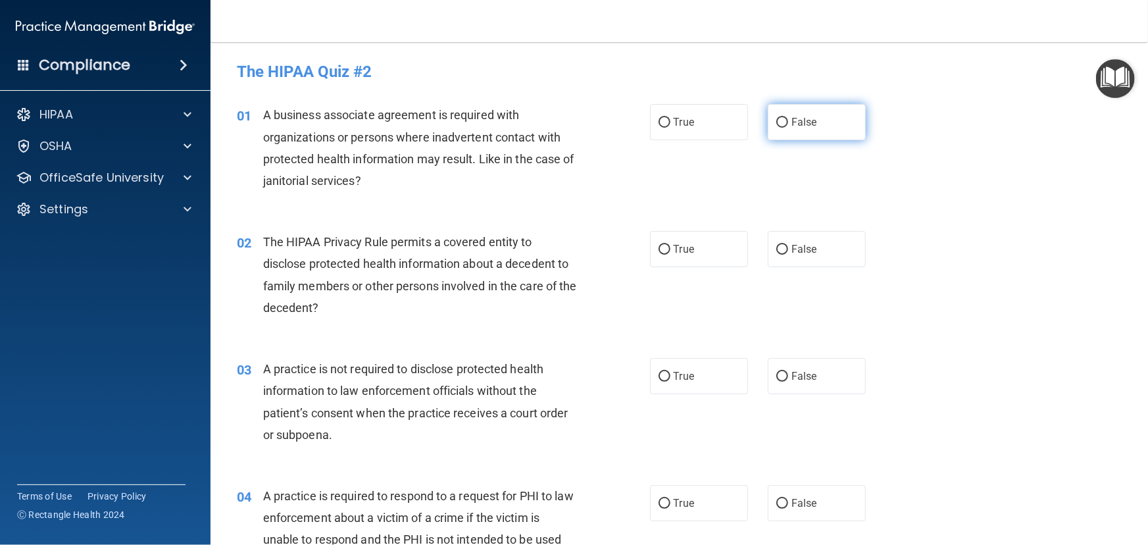
click at [770, 127] on label "False" at bounding box center [817, 122] width 98 height 36
click at [776, 127] on input "False" at bounding box center [782, 123] width 12 height 10
radio input "true"
click at [662, 248] on input "True" at bounding box center [665, 250] width 12 height 10
radio input "true"
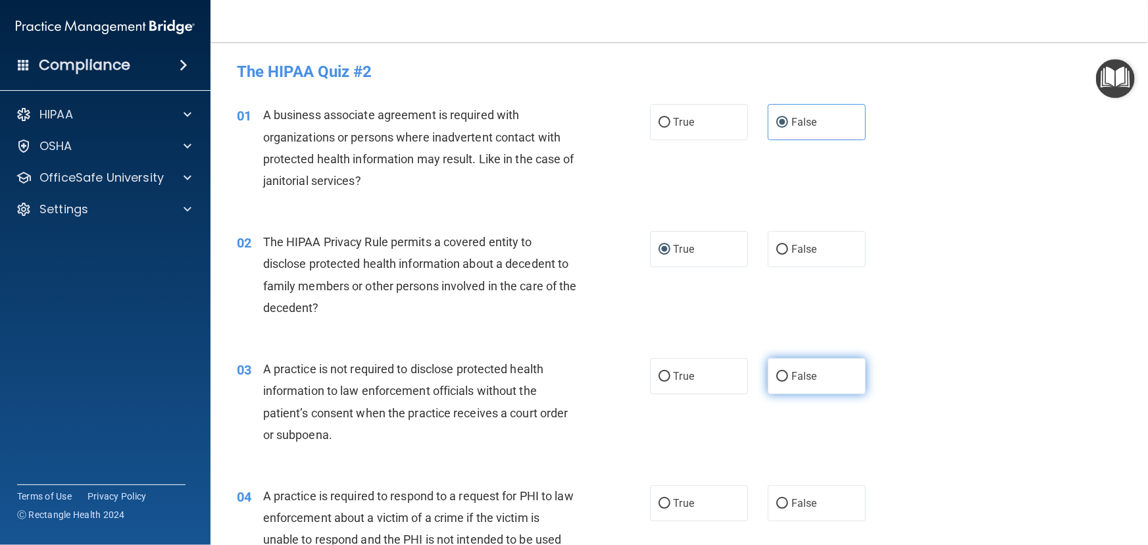
click at [777, 375] on input "False" at bounding box center [782, 377] width 12 height 10
radio input "true"
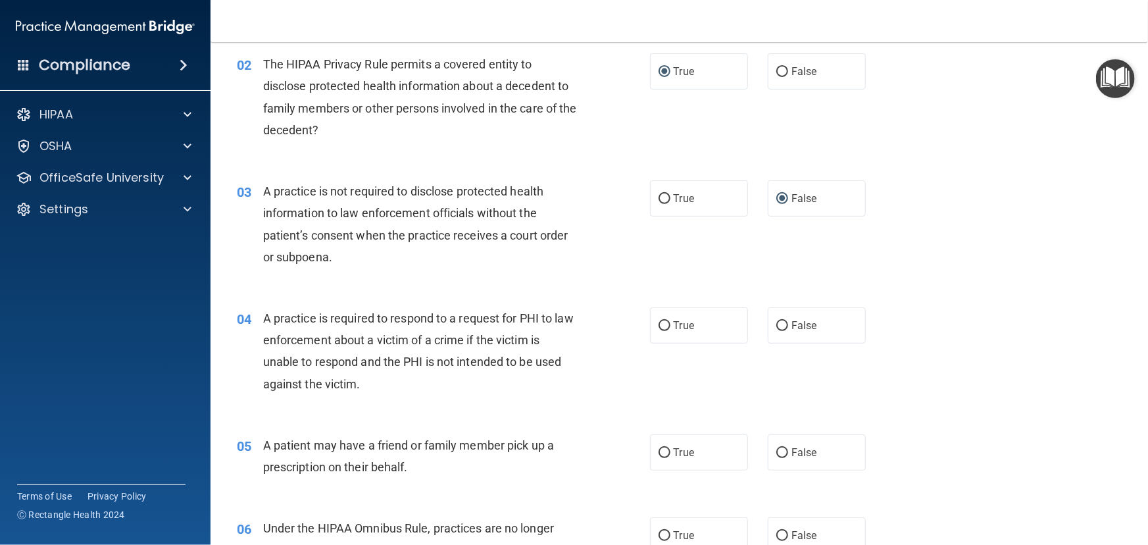
scroll to position [179, 0]
drag, startPoint x: 651, startPoint y: 324, endPoint x: 640, endPoint y: 408, distance: 84.2
click at [651, 335] on label "True" at bounding box center [699, 324] width 98 height 36
click at [659, 330] on input "True" at bounding box center [665, 325] width 12 height 10
radio input "true"
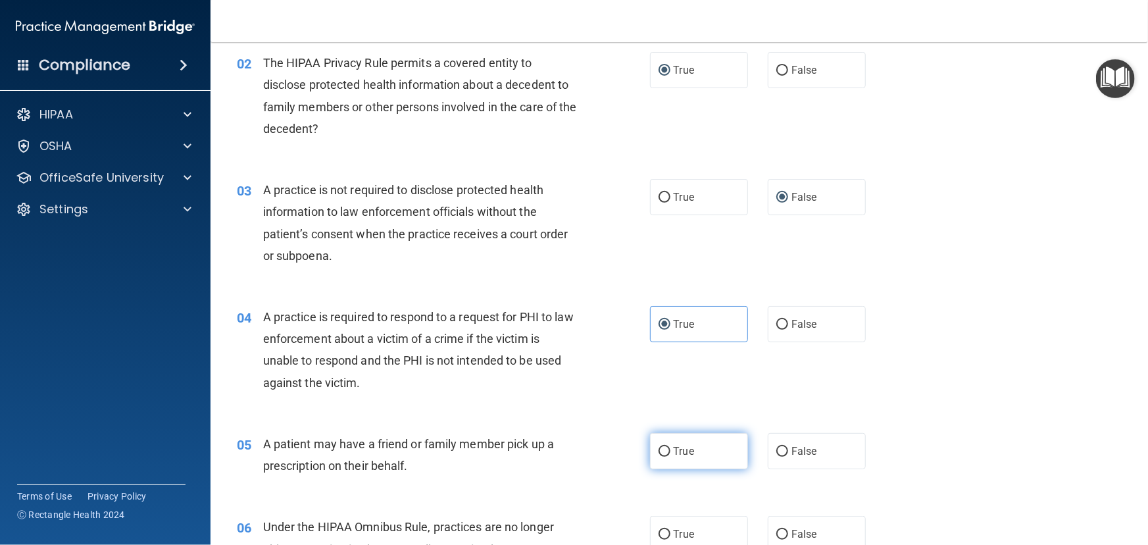
click at [664, 446] on label "True" at bounding box center [699, 451] width 98 height 36
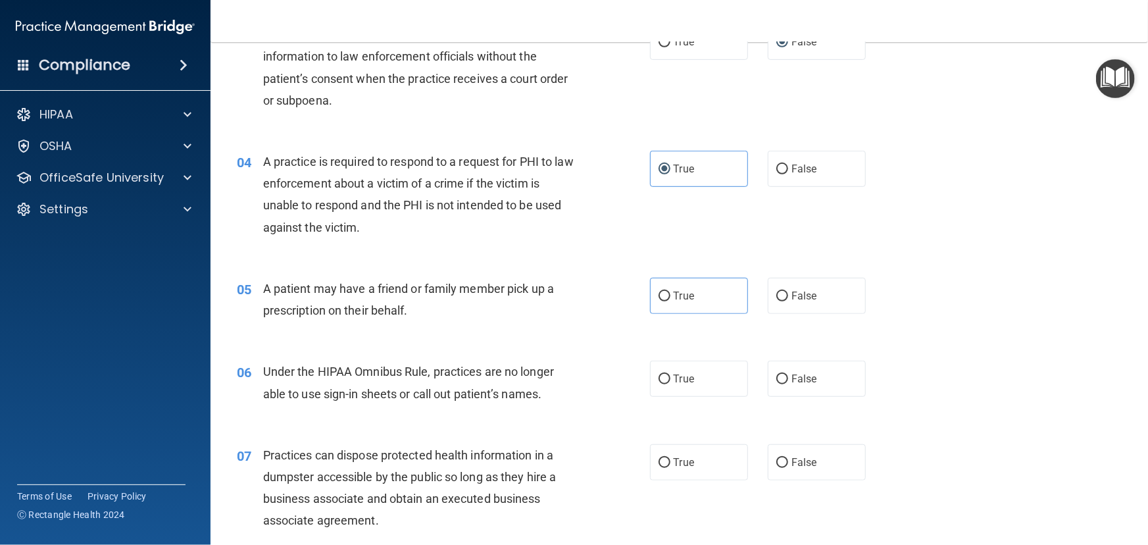
scroll to position [478, 0]
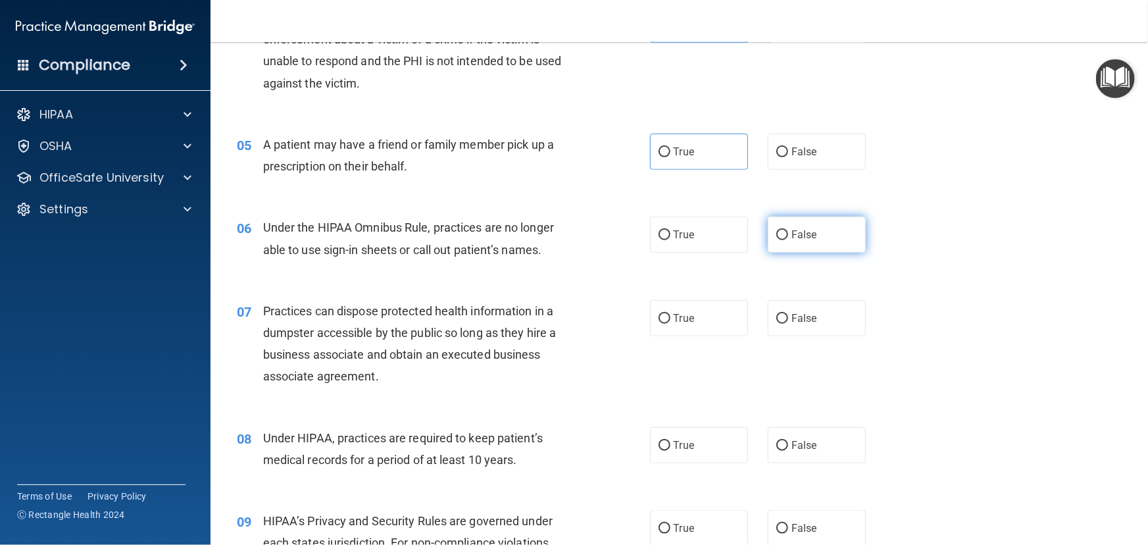
click at [776, 230] on input "False" at bounding box center [782, 235] width 12 height 10
radio input "true"
drag, startPoint x: 655, startPoint y: 152, endPoint x: 647, endPoint y: 158, distance: 9.9
click at [659, 153] on input "True" at bounding box center [665, 152] width 12 height 10
radio input "true"
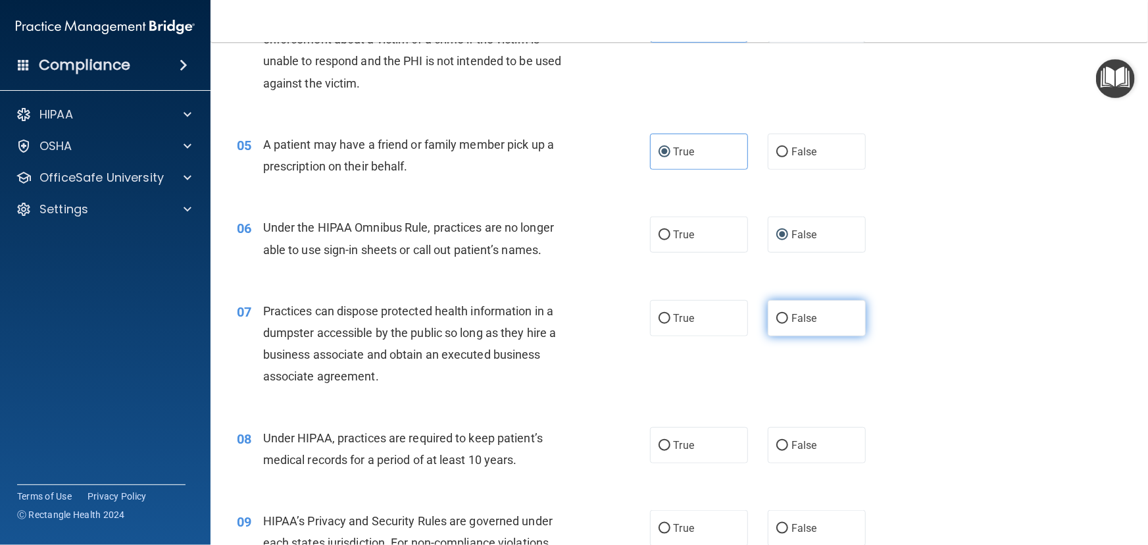
click at [770, 314] on label "False" at bounding box center [817, 318] width 98 height 36
click at [776, 314] on input "False" at bounding box center [782, 319] width 12 height 10
radio input "true"
drag, startPoint x: 776, startPoint y: 441, endPoint x: 776, endPoint y: 435, distance: 6.6
click at [776, 441] on input "False" at bounding box center [782, 446] width 12 height 10
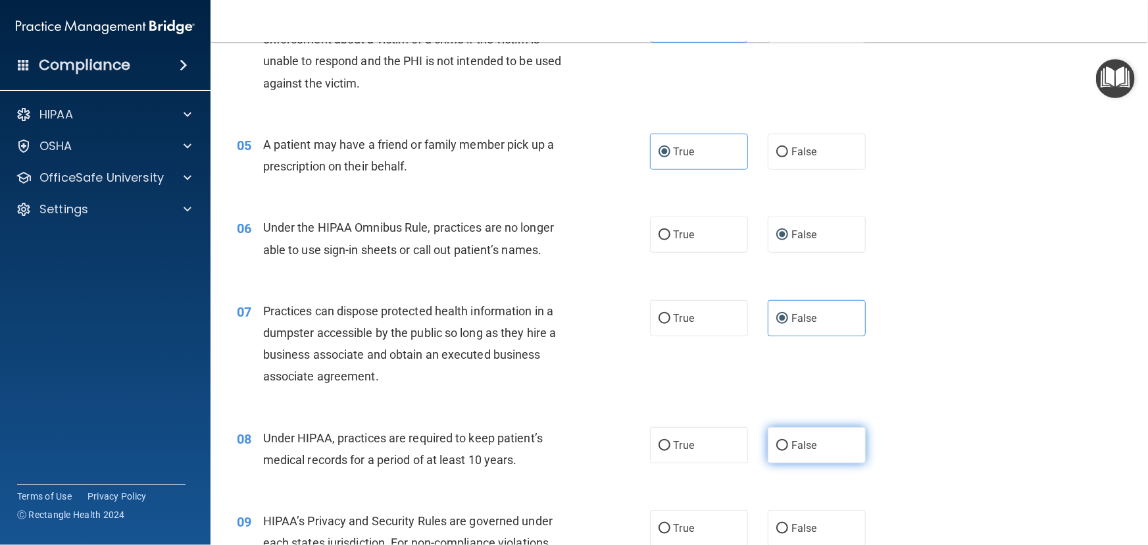
radio input "true"
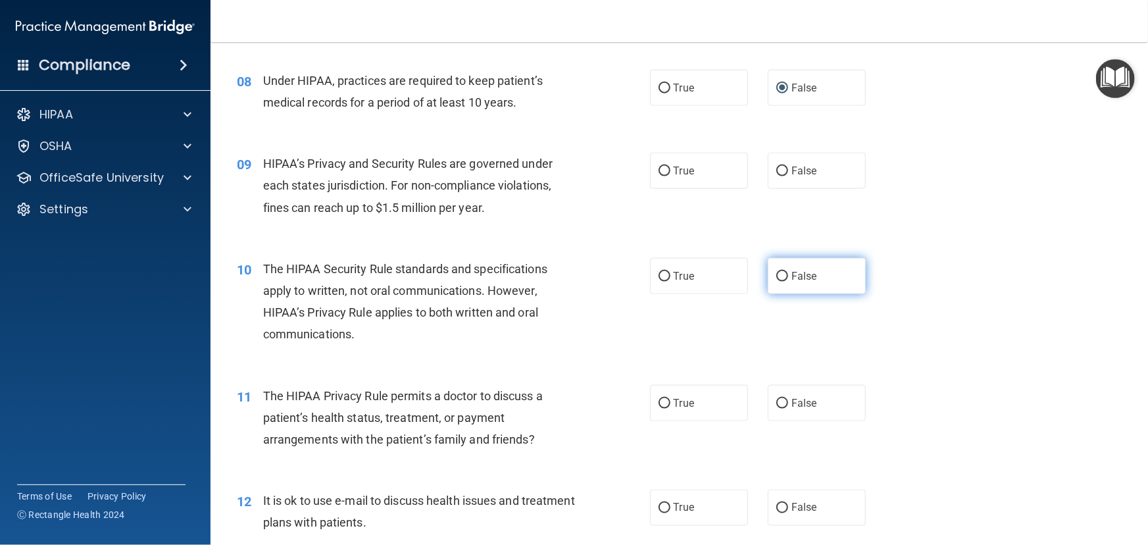
scroll to position [837, 0]
click at [777, 168] on input "False" at bounding box center [782, 170] width 12 height 10
radio input "true"
click at [650, 384] on label "True" at bounding box center [699, 402] width 98 height 36
click at [659, 397] on input "True" at bounding box center [665, 402] width 12 height 10
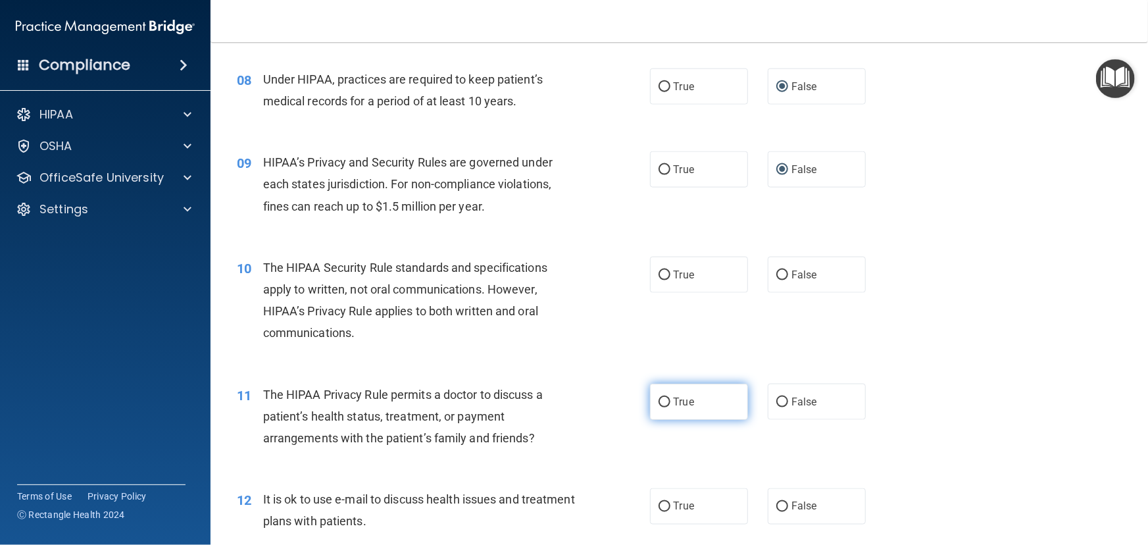
radio input "true"
click at [661, 502] on input "True" at bounding box center [665, 507] width 12 height 10
radio input "true"
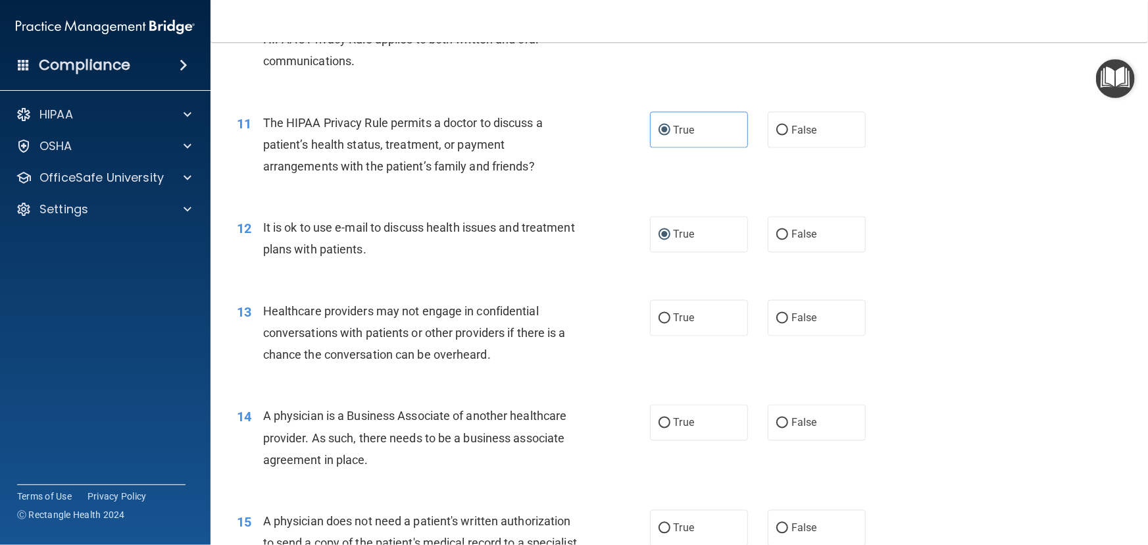
scroll to position [1136, 0]
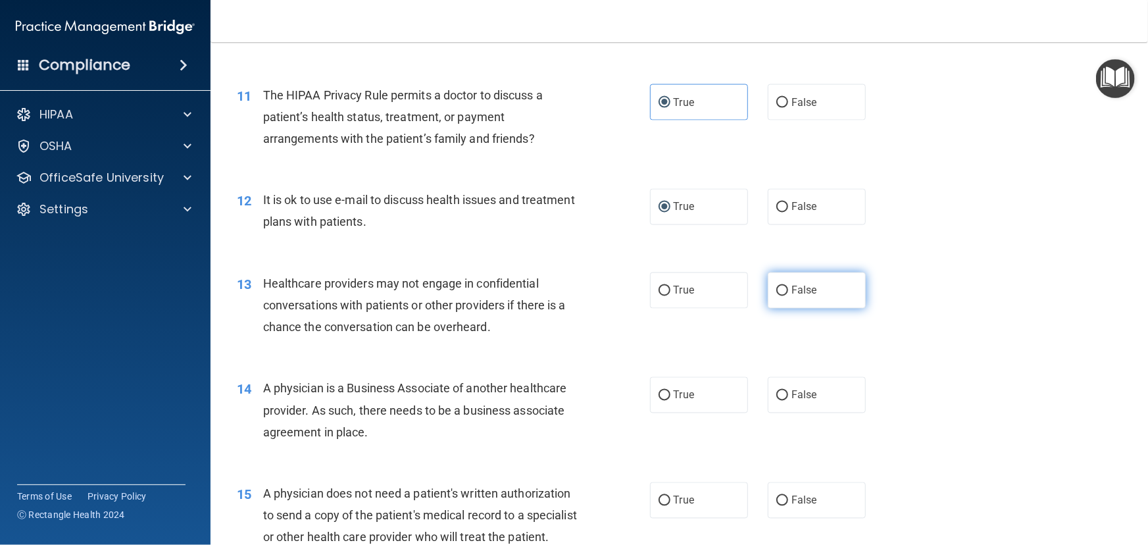
click at [776, 287] on input "False" at bounding box center [782, 291] width 12 height 10
radio input "true"
click at [776, 398] on input "False" at bounding box center [782, 396] width 12 height 10
radio input "true"
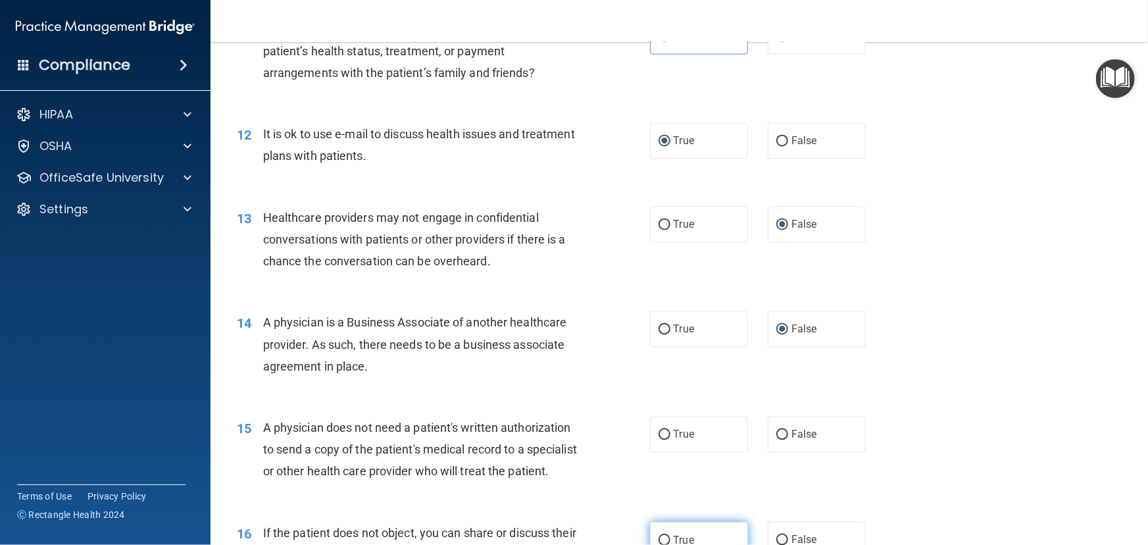
scroll to position [1316, 0]
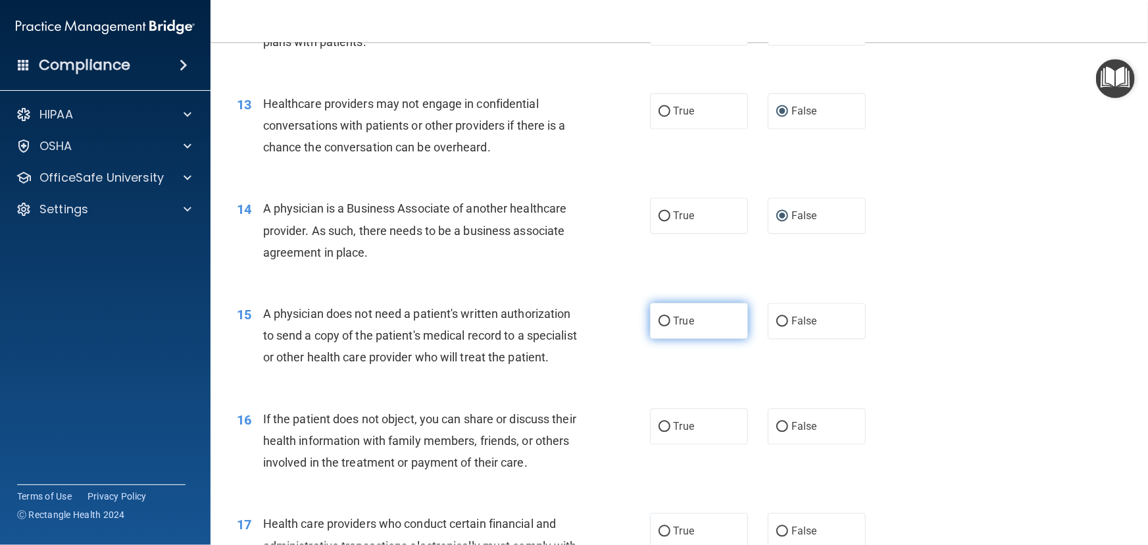
click at [659, 319] on input "True" at bounding box center [665, 321] width 12 height 10
radio input "true"
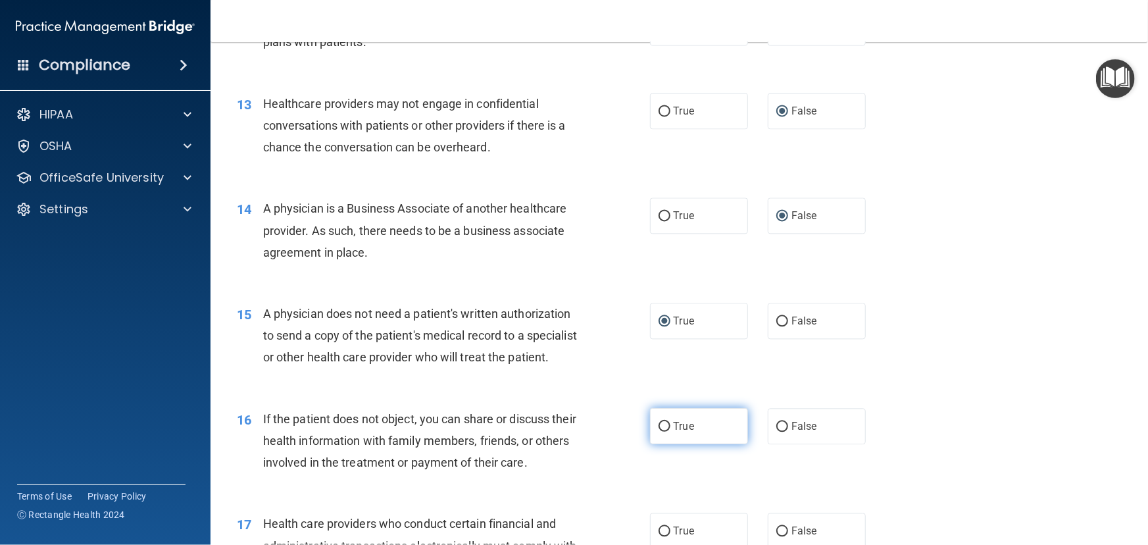
click at [659, 432] on input "True" at bounding box center [665, 427] width 12 height 10
radio input "true"
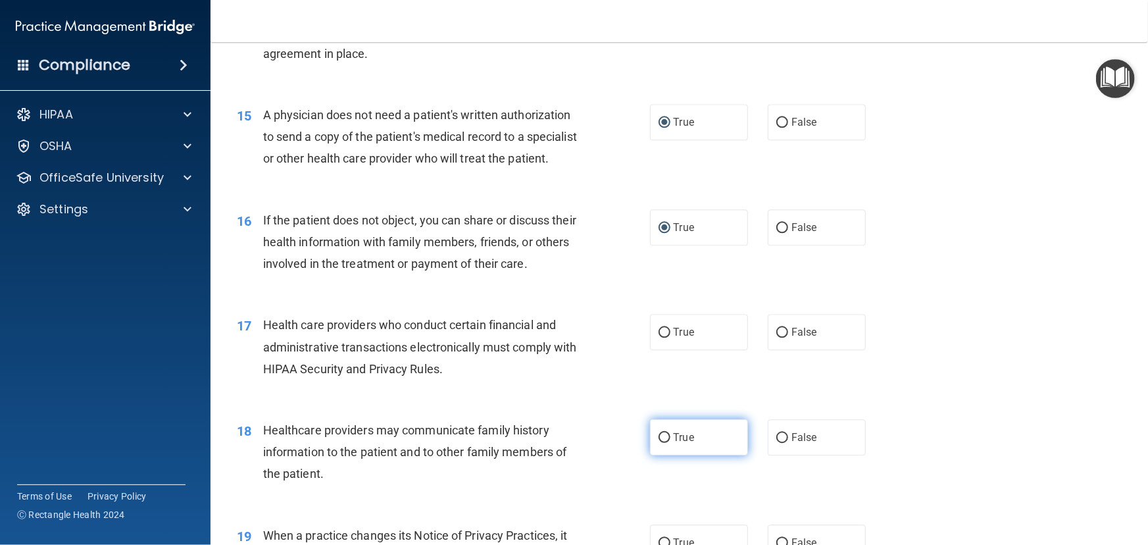
scroll to position [1555, 0]
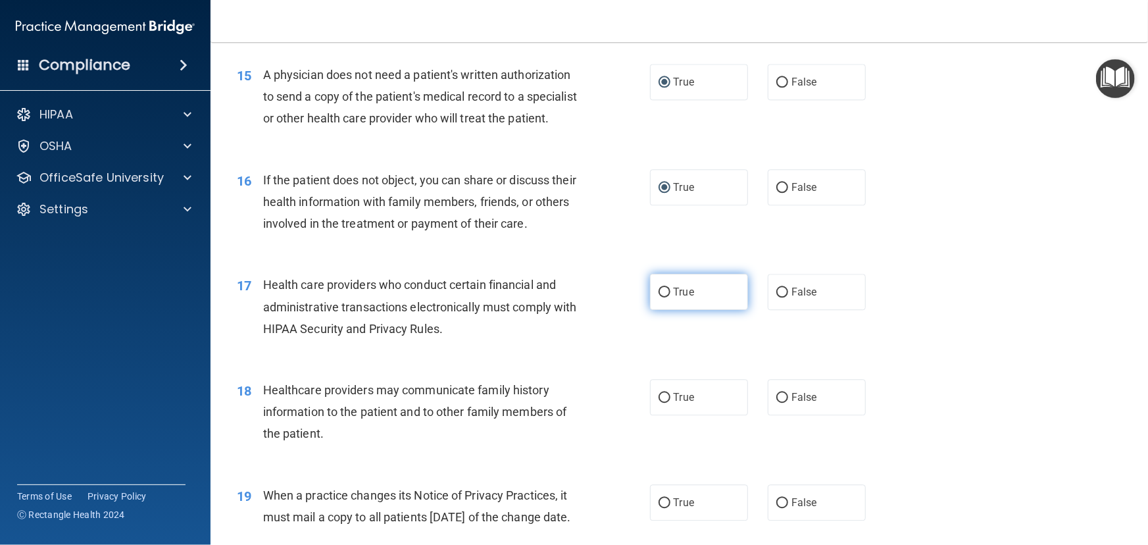
click at [660, 297] on input "True" at bounding box center [665, 293] width 12 height 10
radio input "true"
click at [779, 403] on input "False" at bounding box center [782, 398] width 12 height 10
radio input "true"
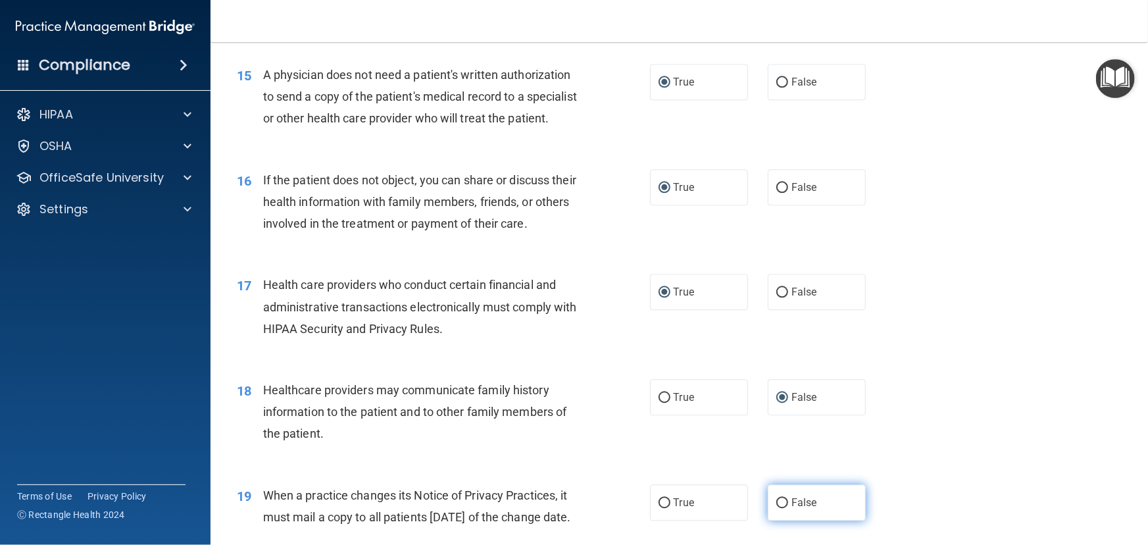
click at [778, 508] on input "False" at bounding box center [782, 503] width 12 height 10
radio input "true"
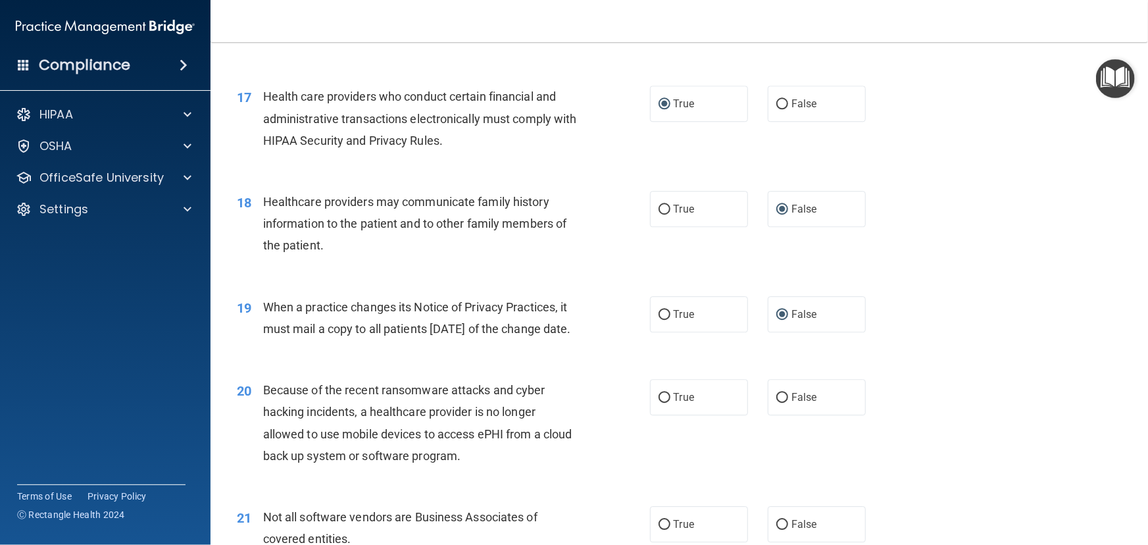
scroll to position [1854, 0]
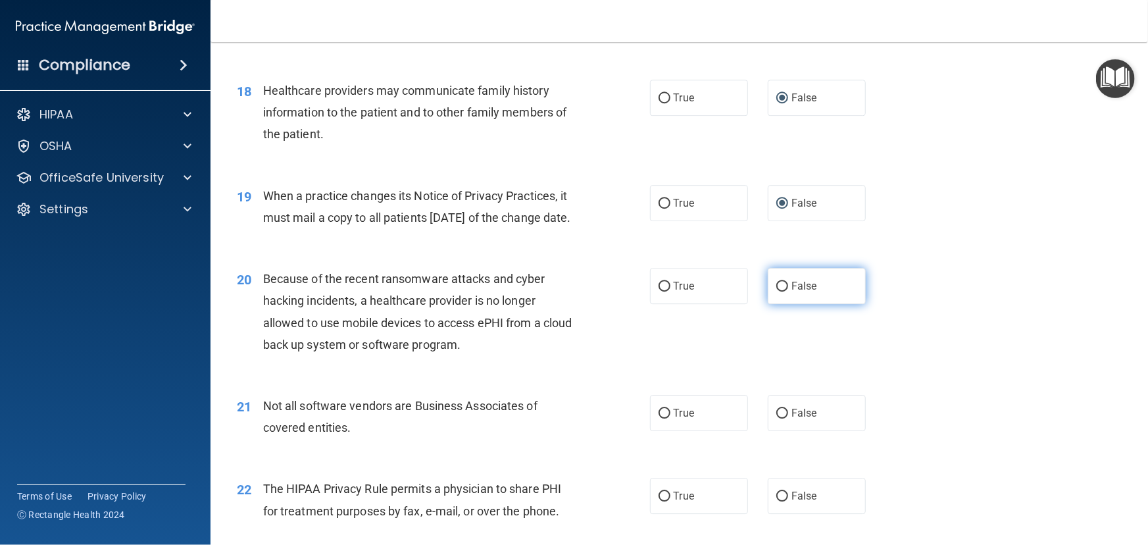
click at [776, 291] on input "False" at bounding box center [782, 287] width 12 height 10
radio input "true"
click at [674, 419] on span "True" at bounding box center [684, 413] width 20 height 13
click at [669, 418] on input "True" at bounding box center [665, 414] width 12 height 10
radio input "true"
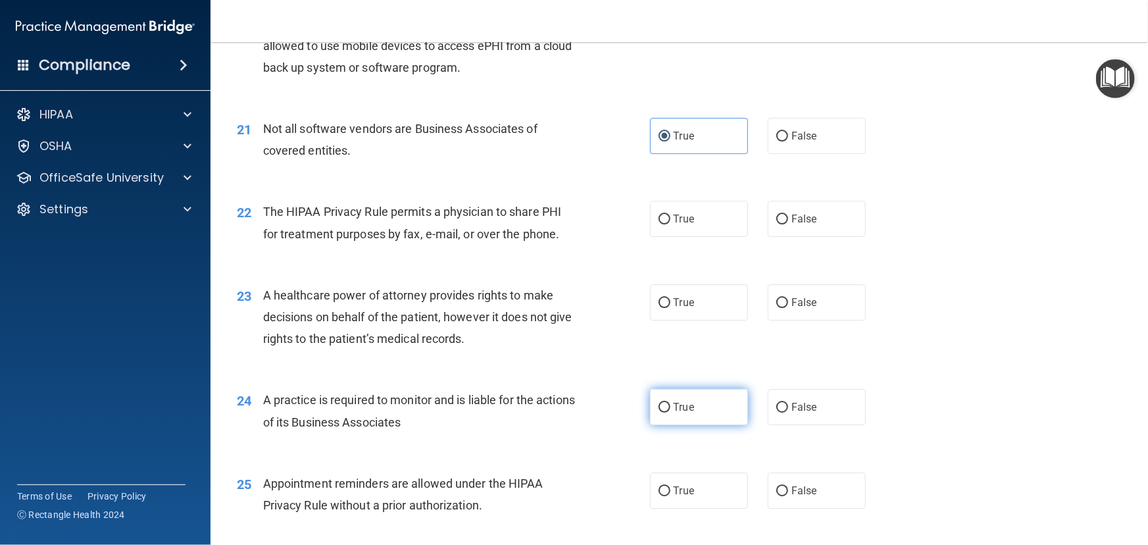
scroll to position [2213, 0]
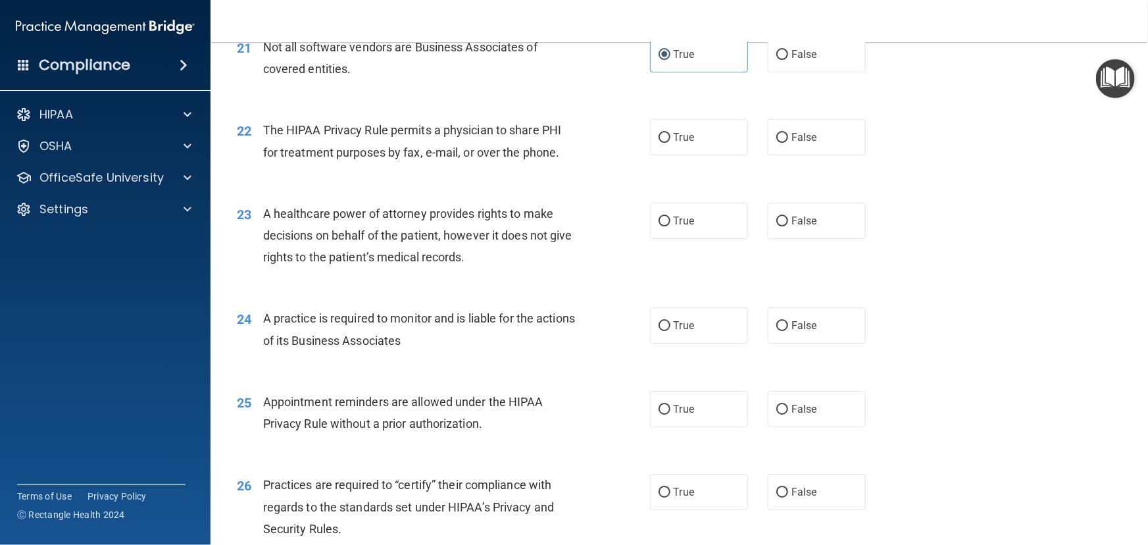
drag, startPoint x: 660, startPoint y: 179, endPoint x: 677, endPoint y: 237, distance: 60.4
click at [659, 143] on input "True" at bounding box center [665, 138] width 12 height 10
radio input "true"
click at [776, 226] on input "False" at bounding box center [782, 221] width 12 height 10
radio input "true"
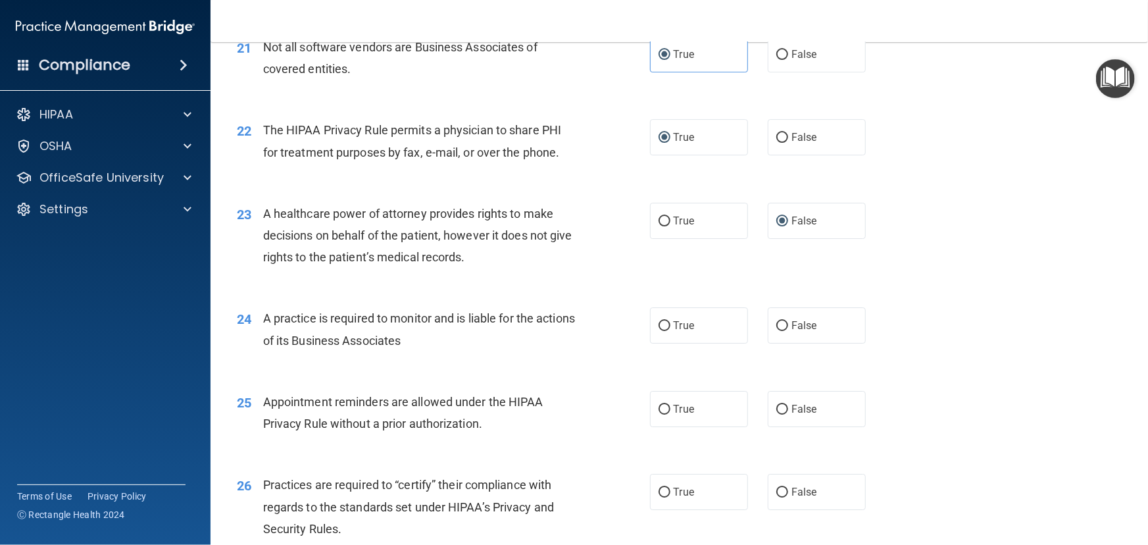
drag, startPoint x: 774, startPoint y: 368, endPoint x: 709, endPoint y: 405, distance: 75.4
click at [776, 331] on input "False" at bounding box center [782, 326] width 12 height 10
radio input "true"
click at [659, 414] on input "True" at bounding box center [665, 410] width 12 height 10
radio input "true"
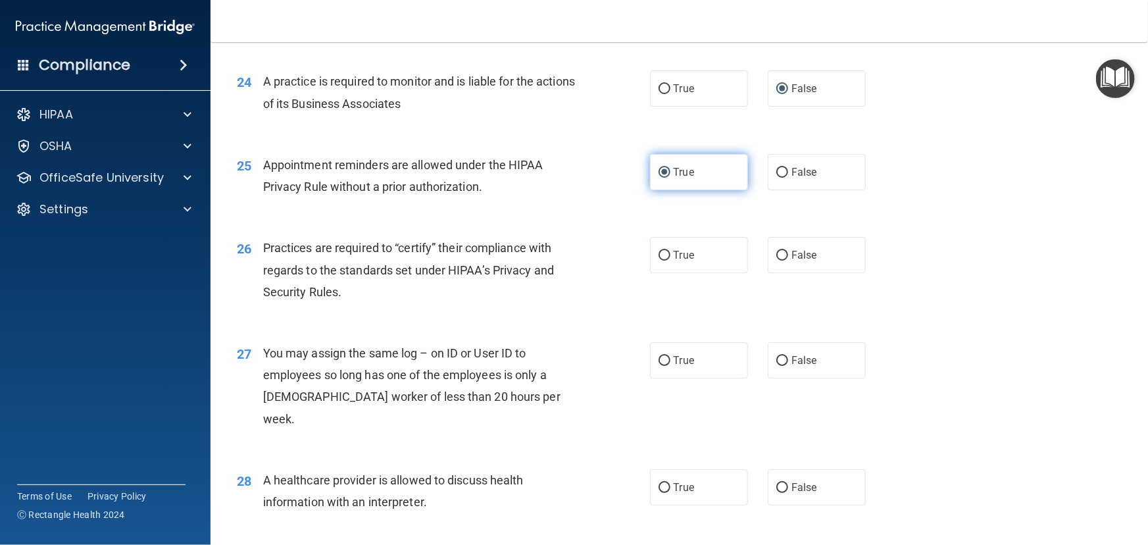
scroll to position [2452, 0]
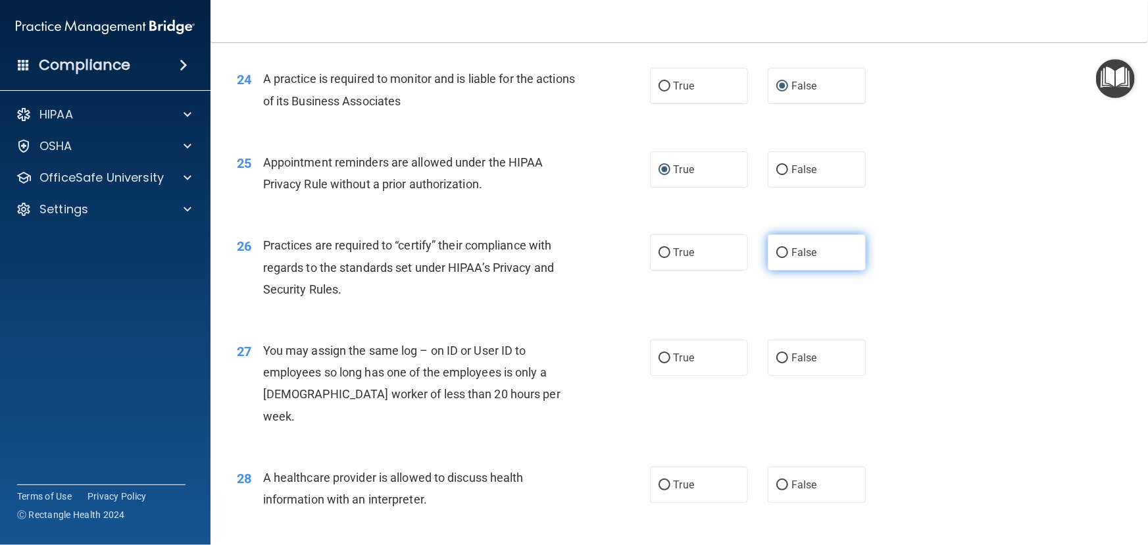
click at [778, 258] on input "False" at bounding box center [782, 253] width 12 height 10
radio input "true"
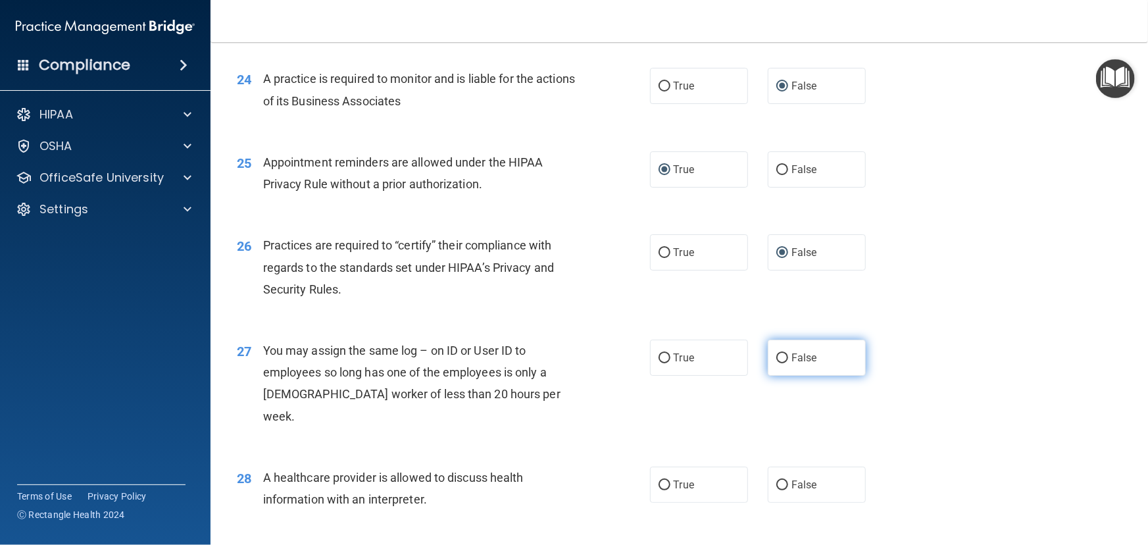
click at [776, 363] on input "False" at bounding box center [782, 358] width 12 height 10
radio input "true"
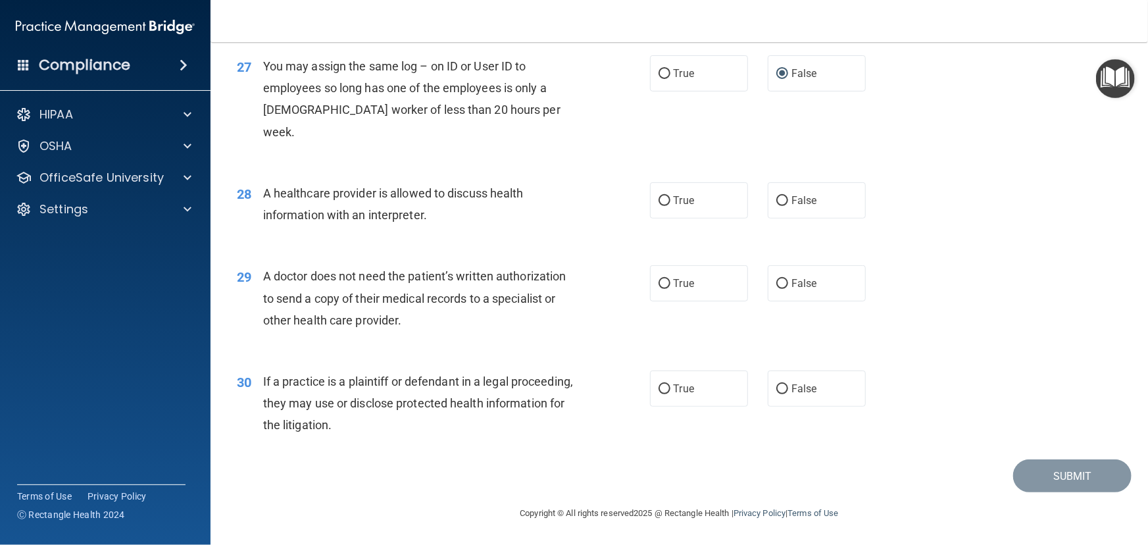
drag, startPoint x: 661, startPoint y: 205, endPoint x: 661, endPoint y: 227, distance: 22.4
click at [661, 206] on input "True" at bounding box center [665, 201] width 12 height 10
radio input "true"
click at [663, 295] on label "True" at bounding box center [699, 283] width 98 height 36
click at [663, 289] on input "True" at bounding box center [665, 284] width 12 height 10
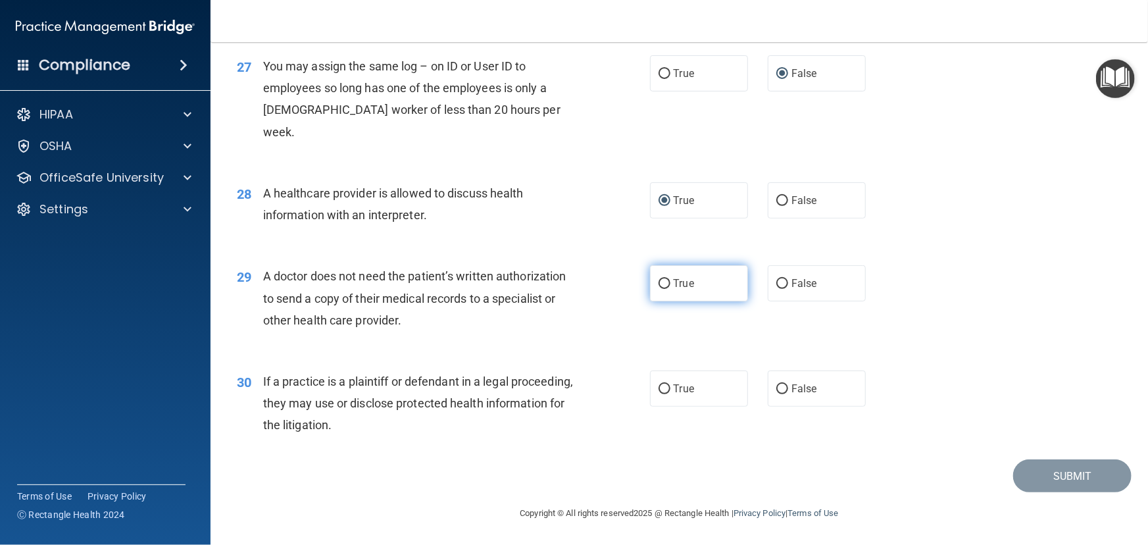
radio input "true"
drag, startPoint x: 658, startPoint y: 392, endPoint x: 666, endPoint y: 397, distance: 9.5
click at [659, 393] on input "True" at bounding box center [665, 389] width 12 height 10
radio input "true"
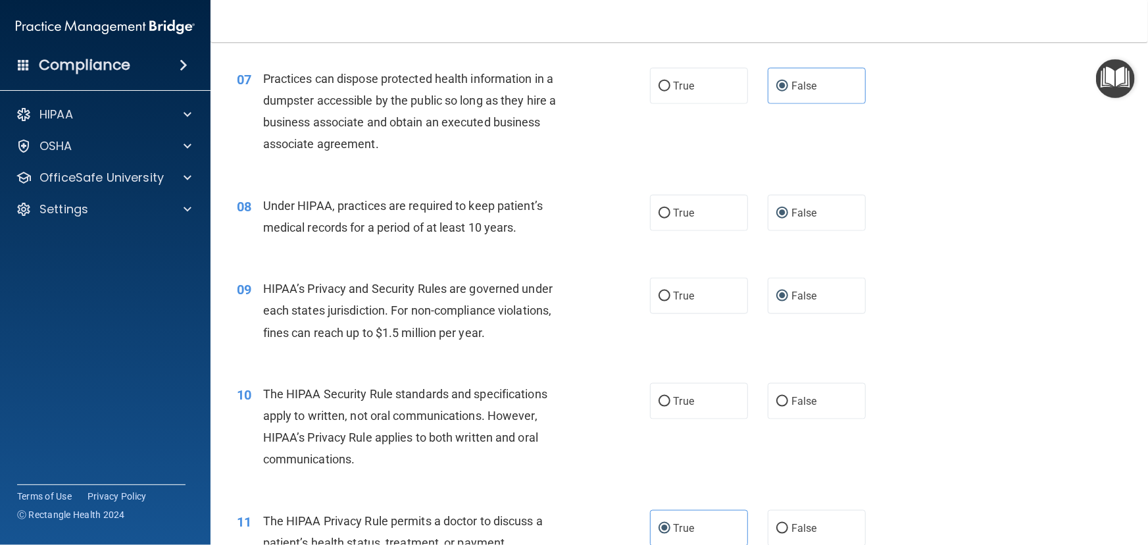
scroll to position [717, 0]
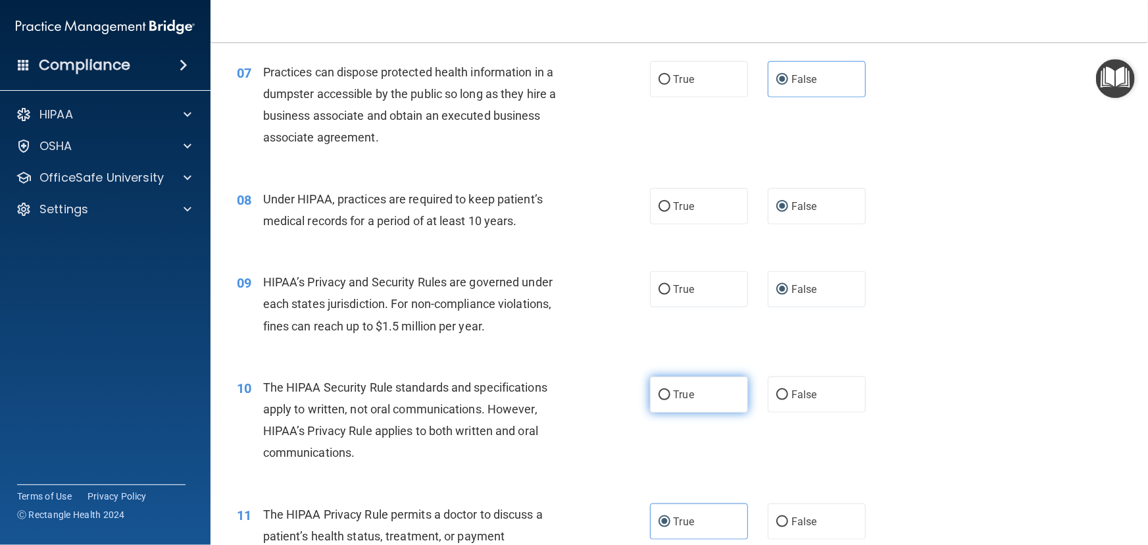
click at [659, 390] on input "True" at bounding box center [665, 395] width 12 height 10
radio input "true"
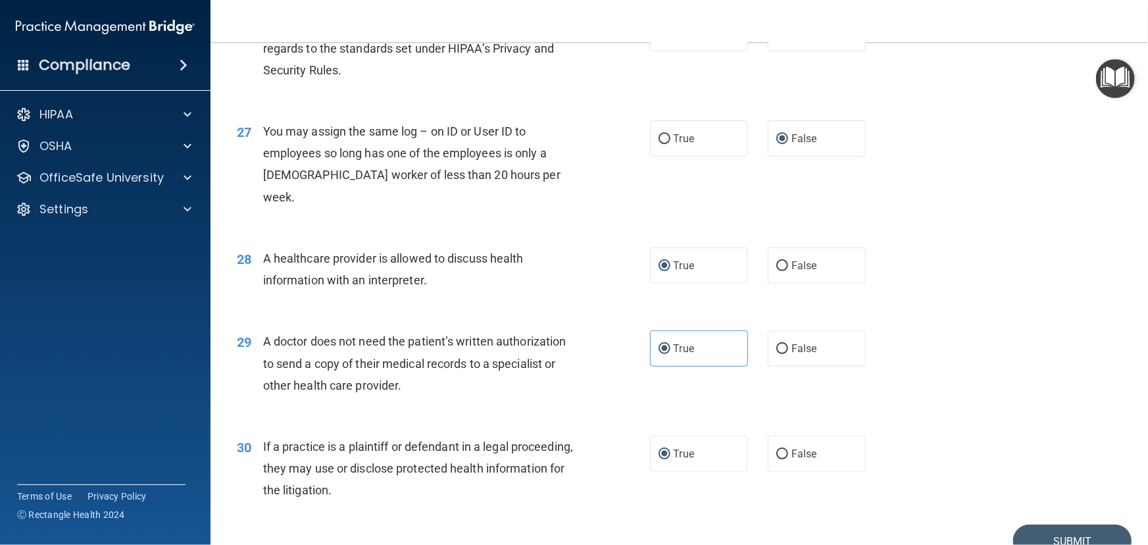
scroll to position [2757, 0]
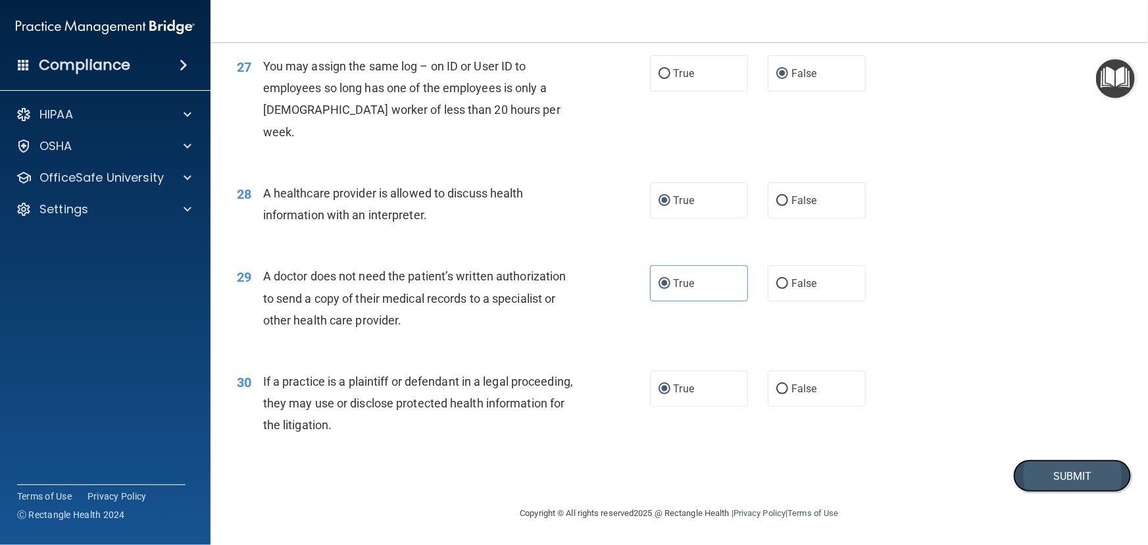
click at [1016, 487] on button "Submit" at bounding box center [1072, 476] width 118 height 34
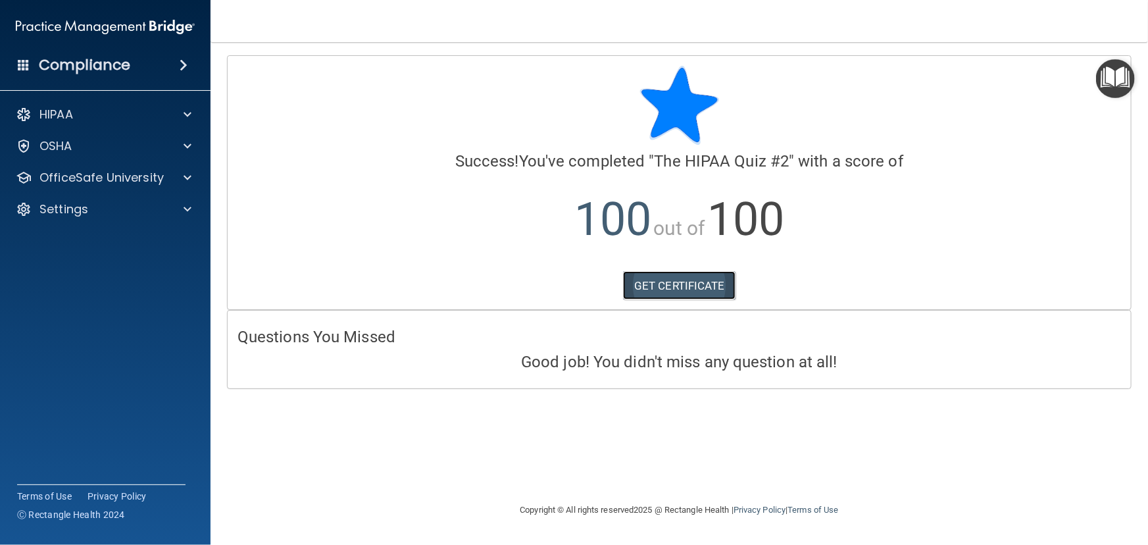
click at [678, 294] on link "GET CERTIFICATE" at bounding box center [679, 285] width 113 height 29
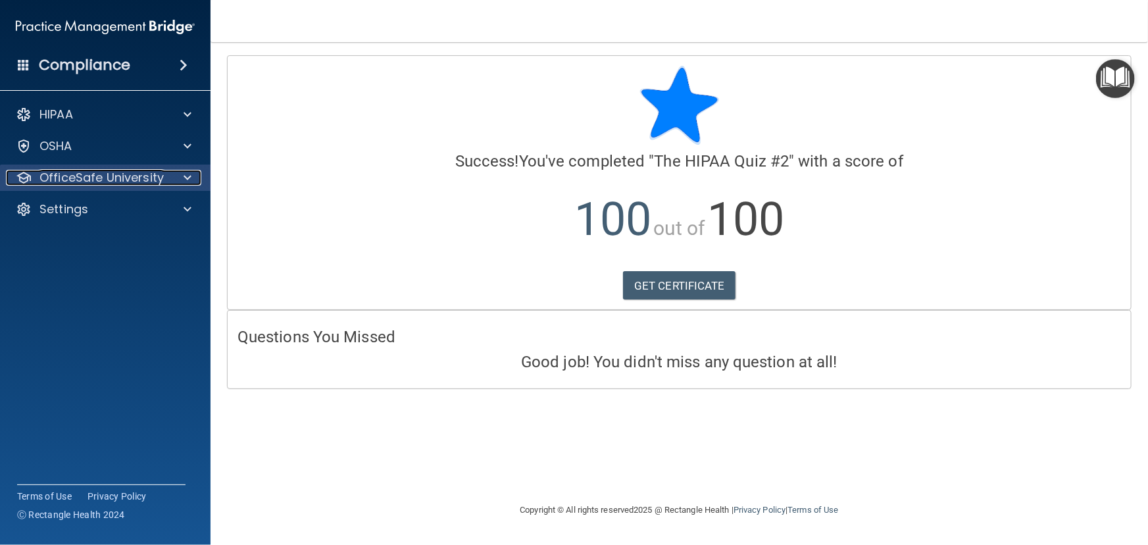
click at [193, 177] on div at bounding box center [185, 178] width 33 height 16
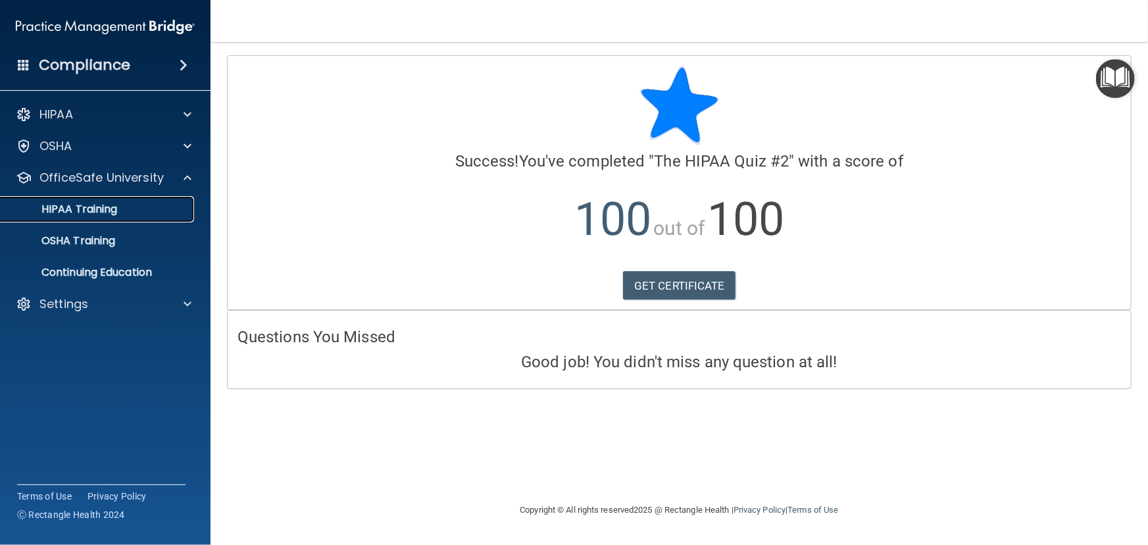
click at [120, 216] on link "HIPAA Training" at bounding box center [90, 209] width 207 height 26
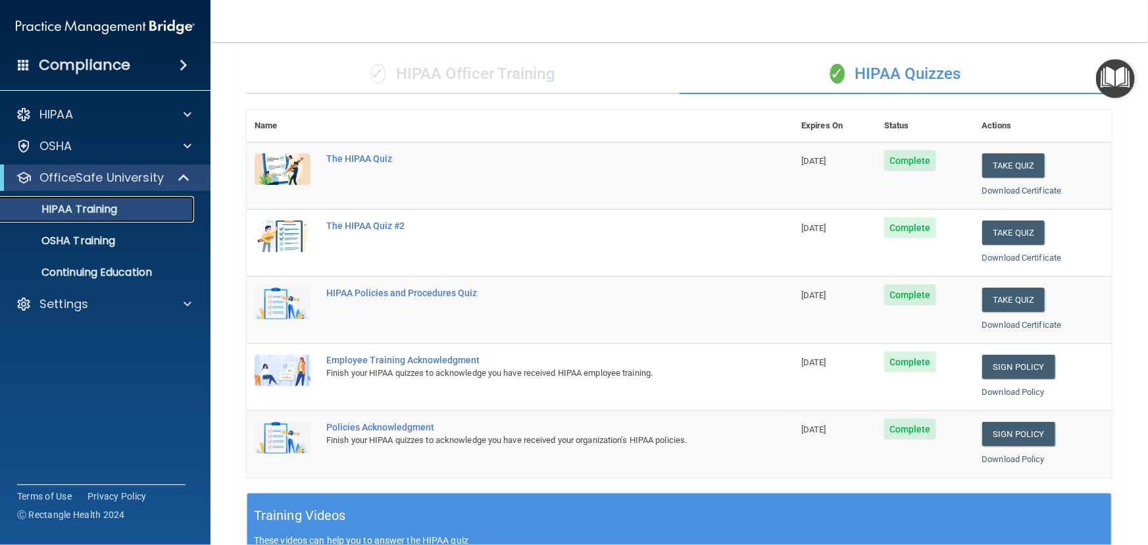
scroll to position [86, 0]
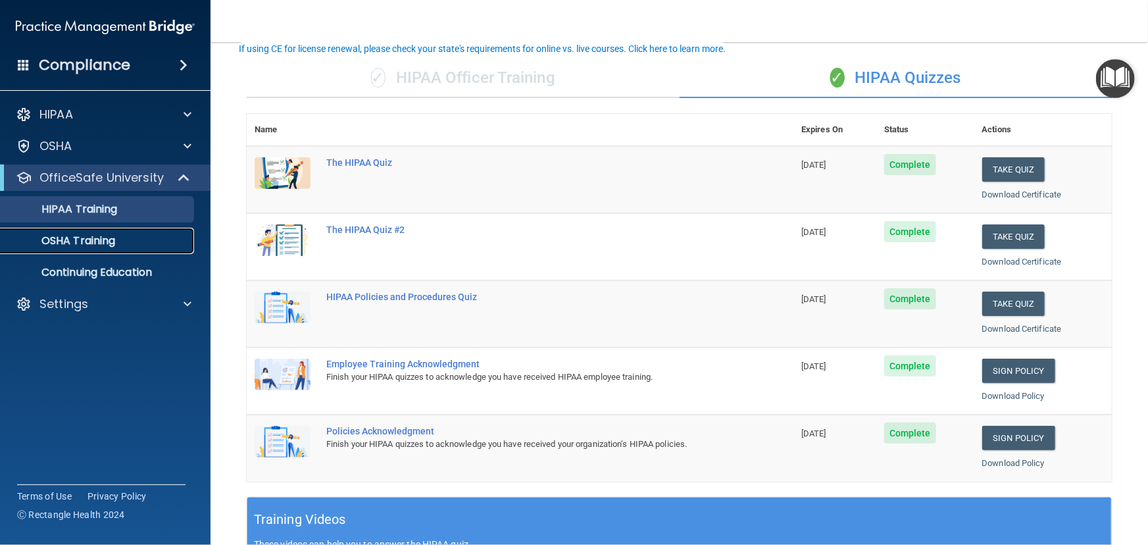
click at [124, 241] on div "OSHA Training" at bounding box center [99, 240] width 180 height 13
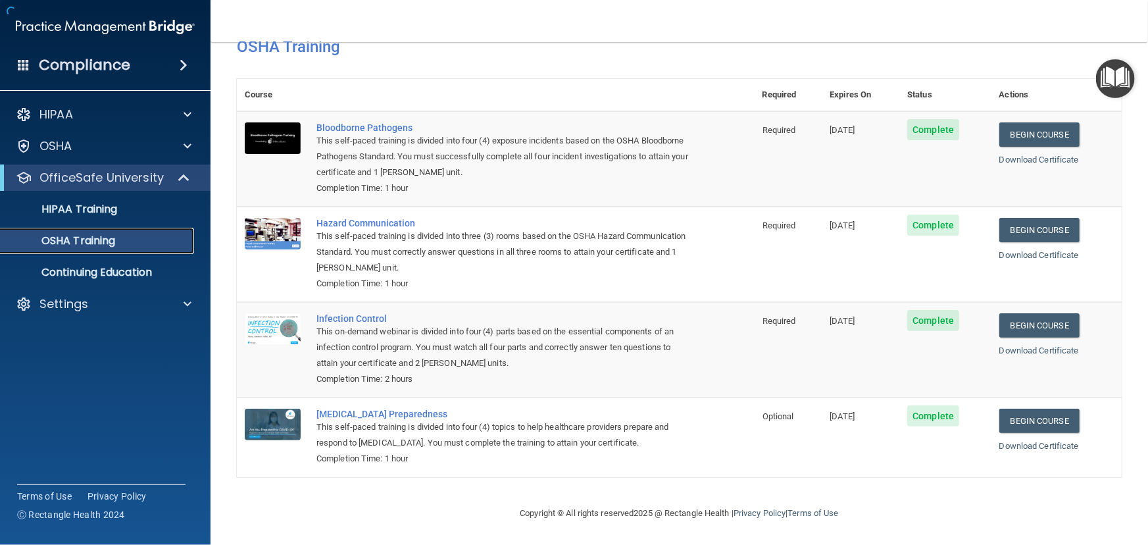
scroll to position [39, 0]
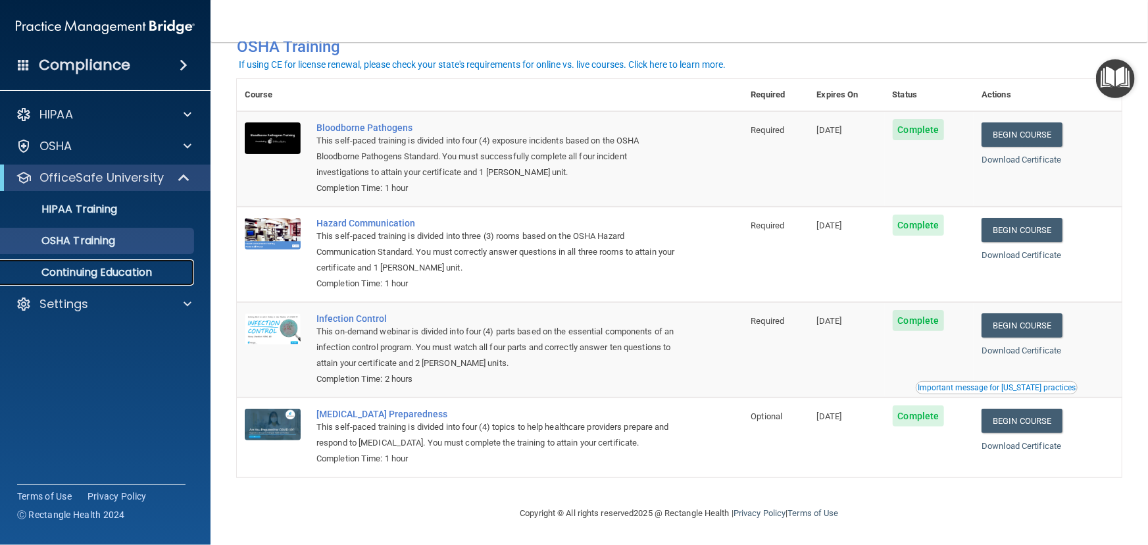
click at [126, 276] on p "Continuing Education" at bounding box center [99, 272] width 180 height 13
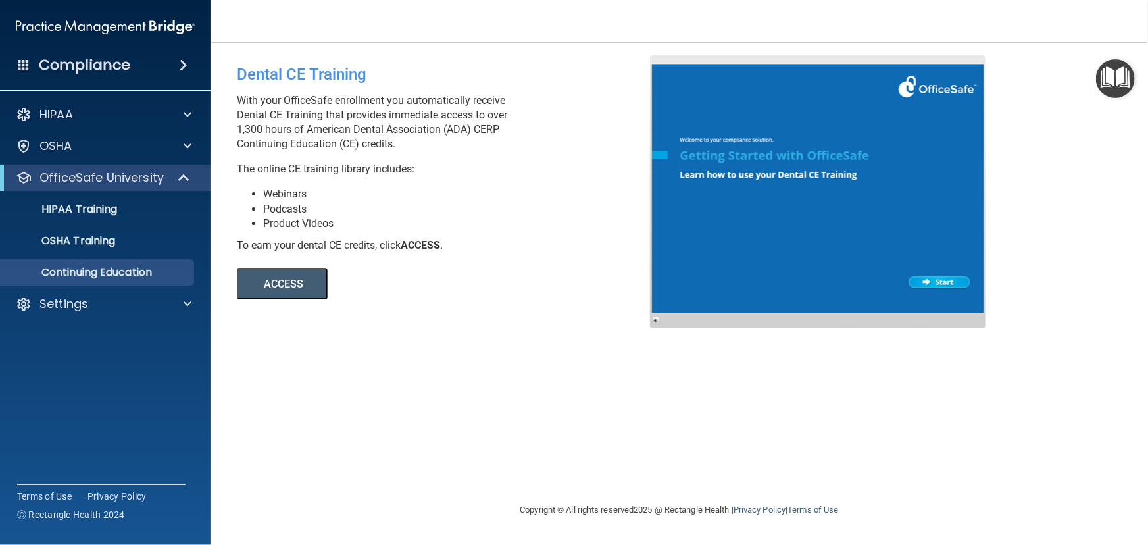
click at [269, 289] on button "ACCESS" at bounding box center [282, 284] width 91 height 32
